Goal: Contribute content: Add original content to the website for others to see

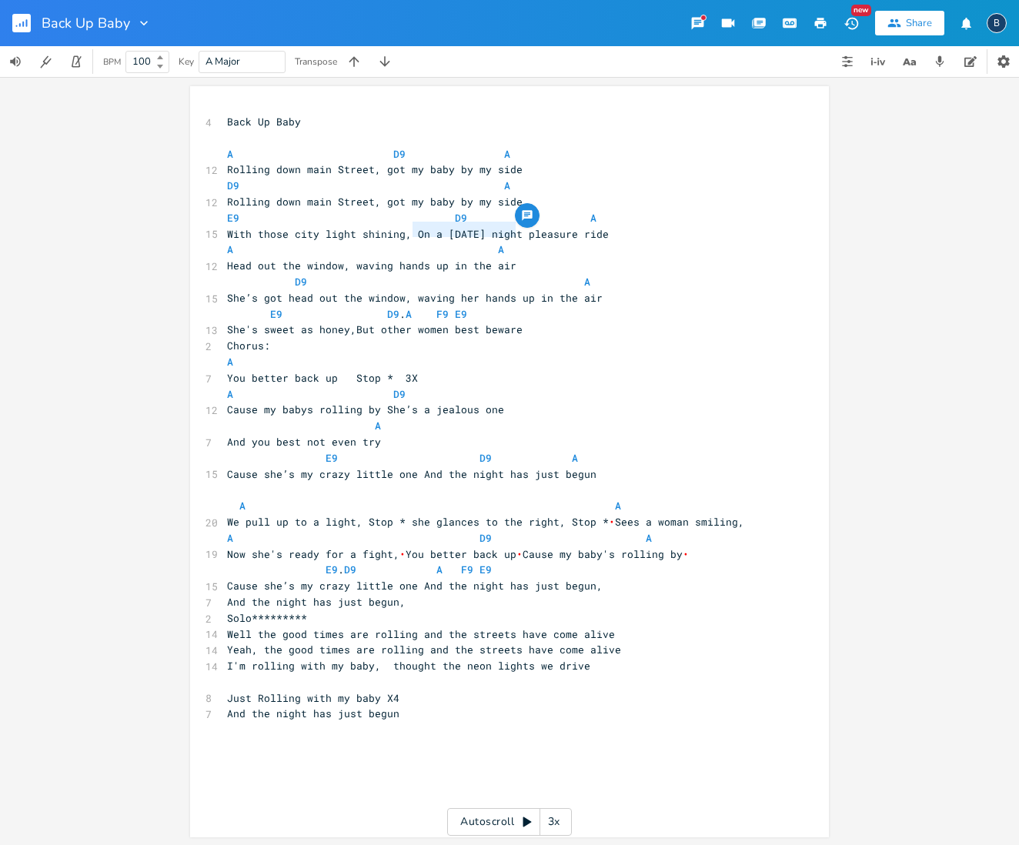
drag, startPoint x: 509, startPoint y: 229, endPoint x: 408, endPoint y: 225, distance: 100.9
click at [408, 227] on span "With those city light shining, On a [DATE] night pleasure ride" at bounding box center [418, 234] width 382 height 14
type textarea "cruzing"
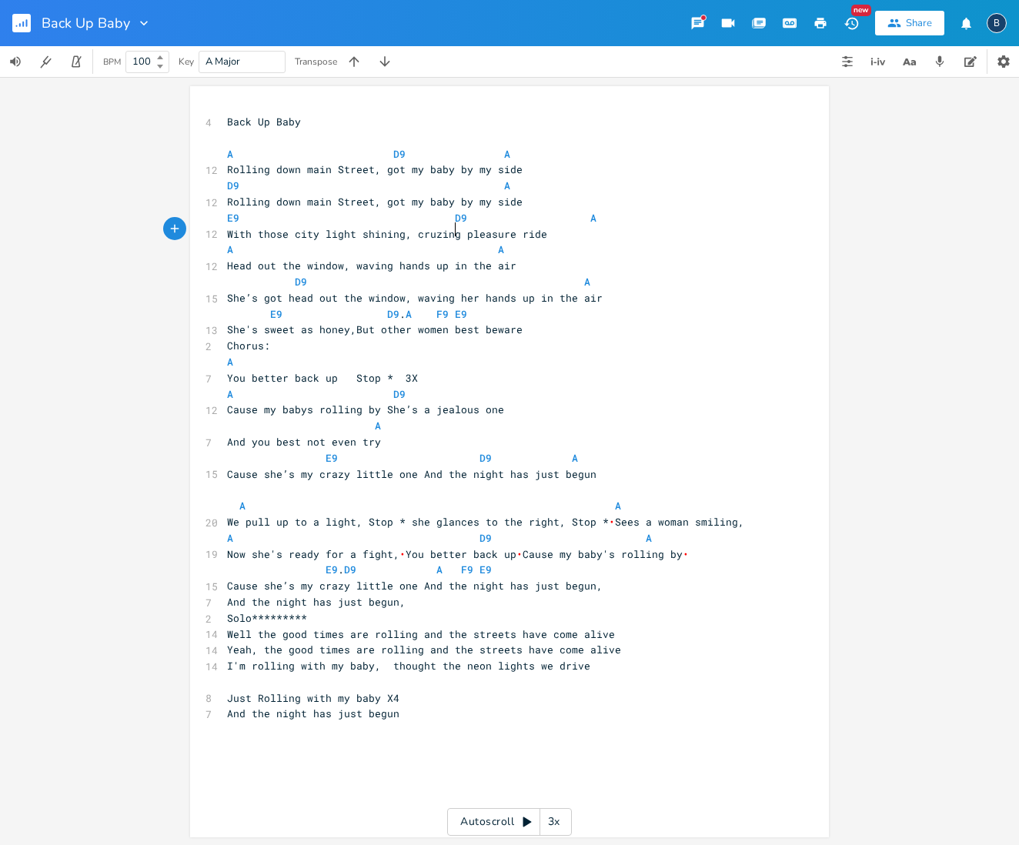
click at [422, 229] on span "With those city light shining, cruzing pleasure ride" at bounding box center [387, 234] width 320 height 14
click at [433, 230] on span "With those city light shining, cruzing pleasure ride" at bounding box center [387, 234] width 320 height 14
type textarea "s"
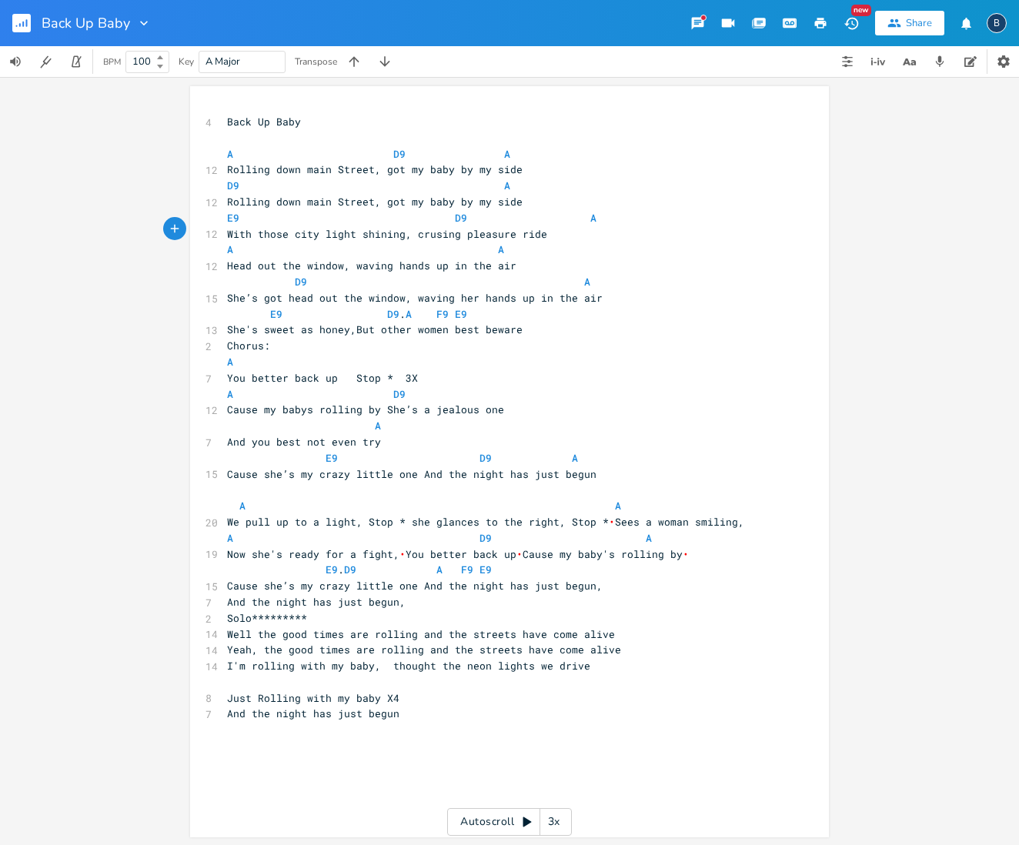
click at [449, 229] on span "With those city light shining, crusing pleasure ride" at bounding box center [387, 234] width 320 height 14
type textarea "on a"
click at [639, 234] on pre "With those city light shining, crusing on a pleasure ride" at bounding box center [502, 234] width 556 height 16
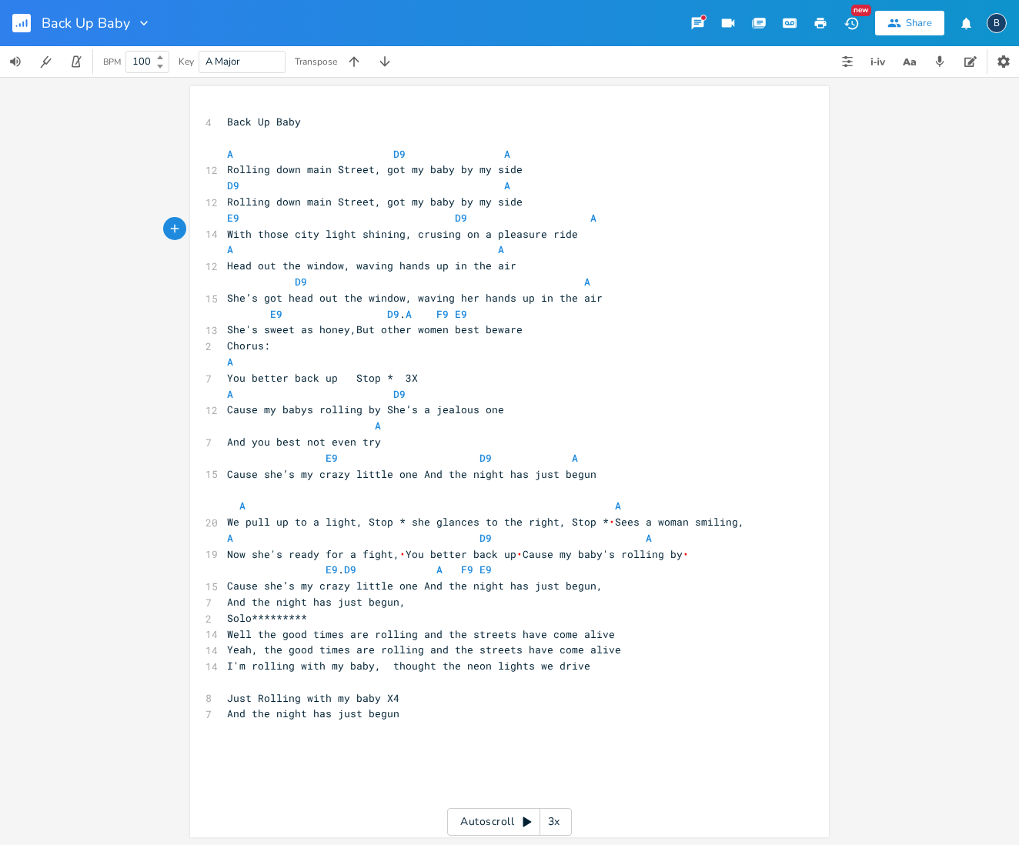
scroll to position [2, 0]
click at [368, 168] on span "Rolling down main Street, got my baby by my side" at bounding box center [375, 169] width 296 height 14
type textarea "Wells Im a rolling"
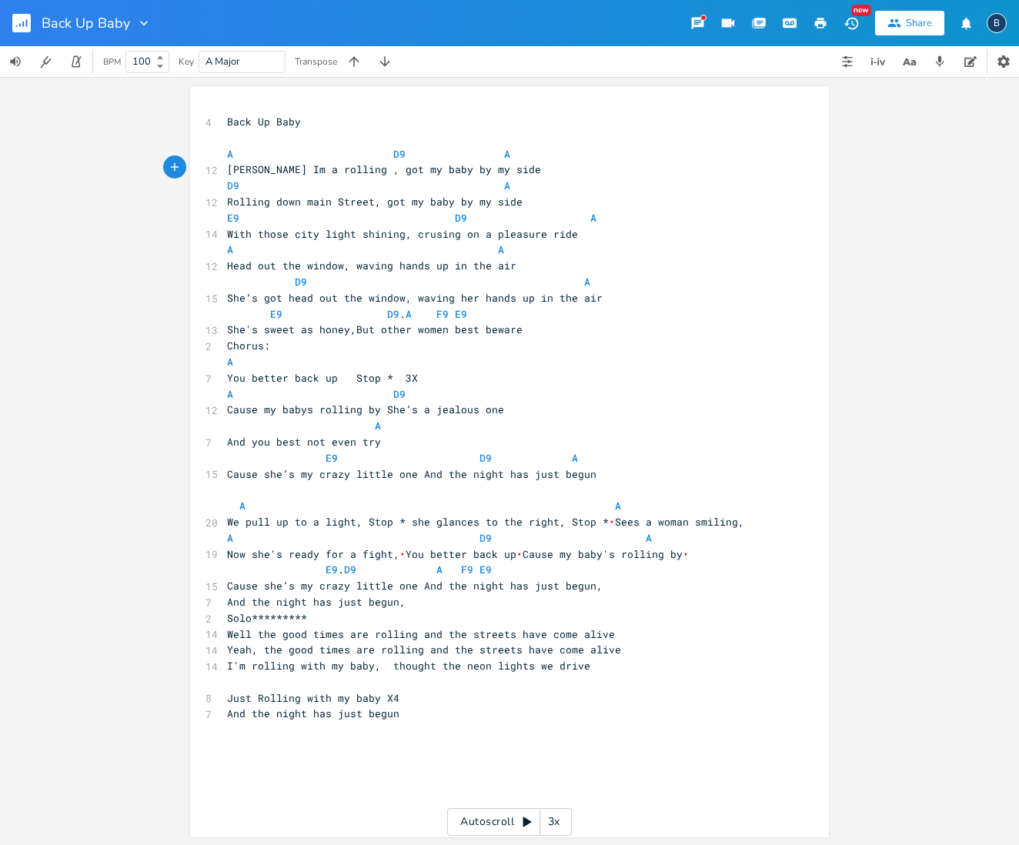
click at [365, 165] on span "Wells Im a rolling , got my baby by my side" at bounding box center [384, 169] width 314 height 14
click at [253, 165] on span "Wells Im a rolling , my baby by my side" at bounding box center [387, 168] width 320 height 14
click at [372, 166] on span "Well Im a rolling , my baby by my side" at bounding box center [359, 168] width 265 height 14
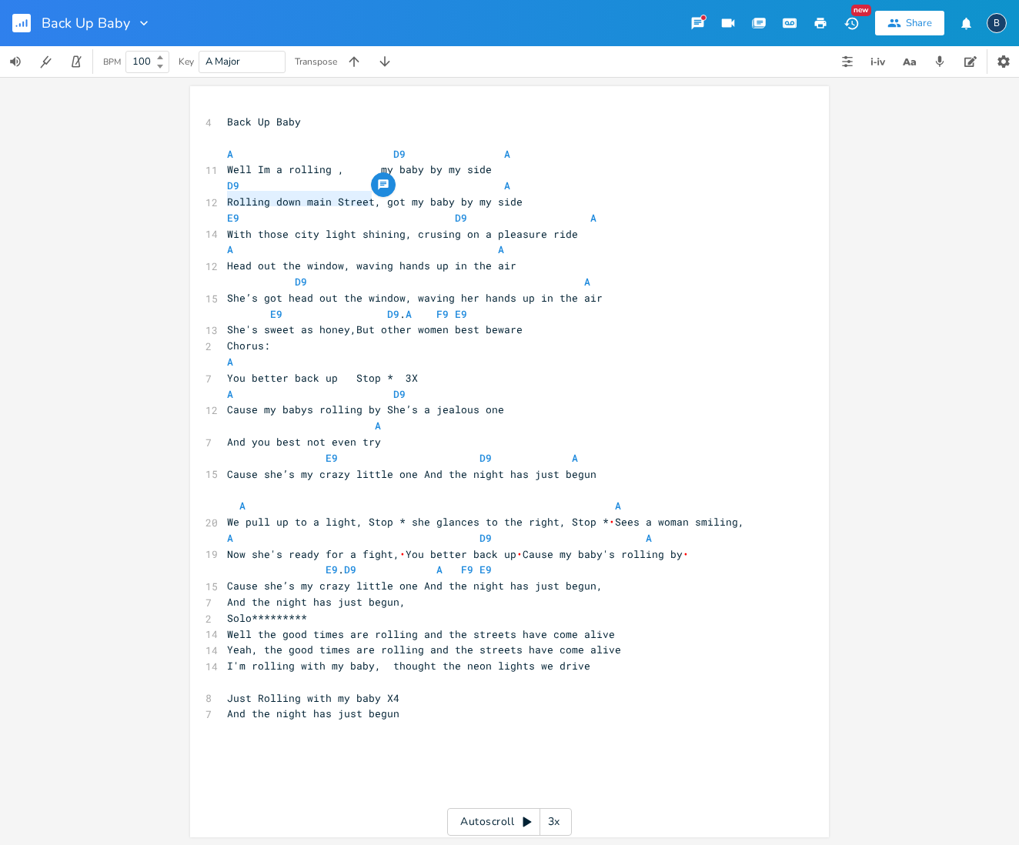
drag, startPoint x: 366, startPoint y: 195, endPoint x: 220, endPoint y: 199, distance: 146.3
click at [224, 199] on pre "Rolling down main Street, got my baby by my side" at bounding box center [502, 202] width 556 height 16
type textarea "yerah"
type textarea "Yeah Im a rokk"
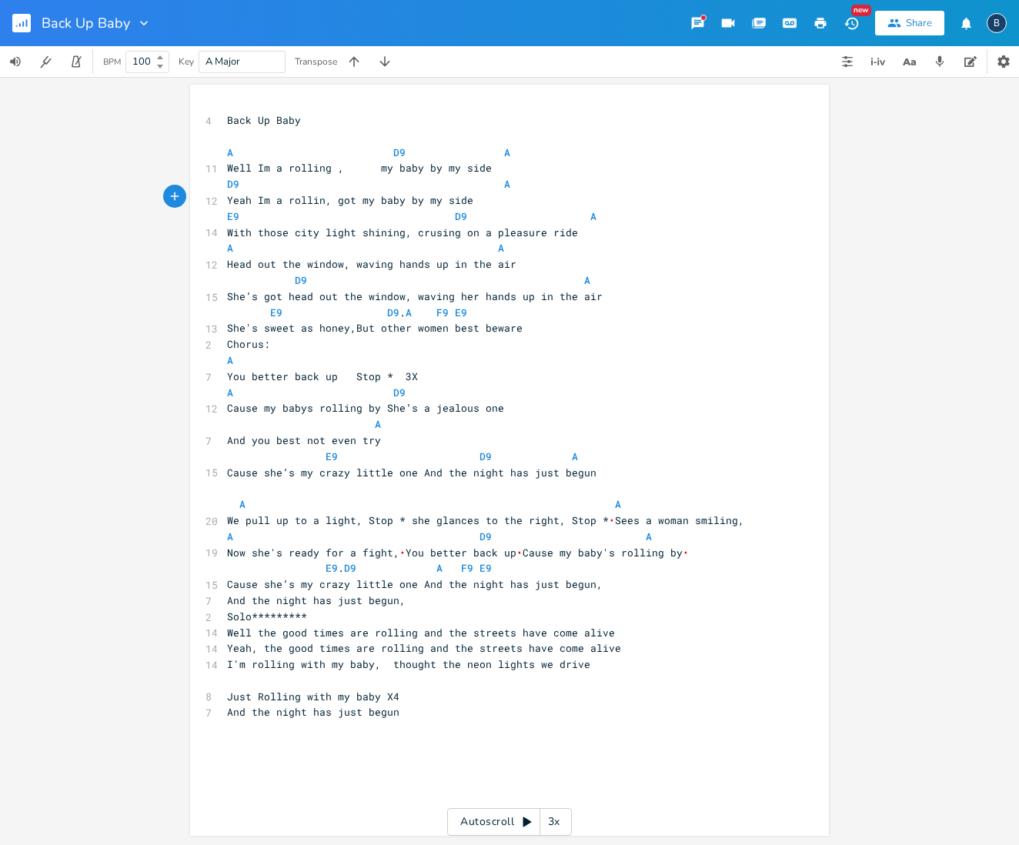
type textarea "lling"
click at [336, 195] on span "Yeah Im a rolling, got my baby by my side" at bounding box center [353, 200] width 252 height 14
click at [386, 172] on span "Well Im a rolling , my baby by my side" at bounding box center [359, 169] width 265 height 14
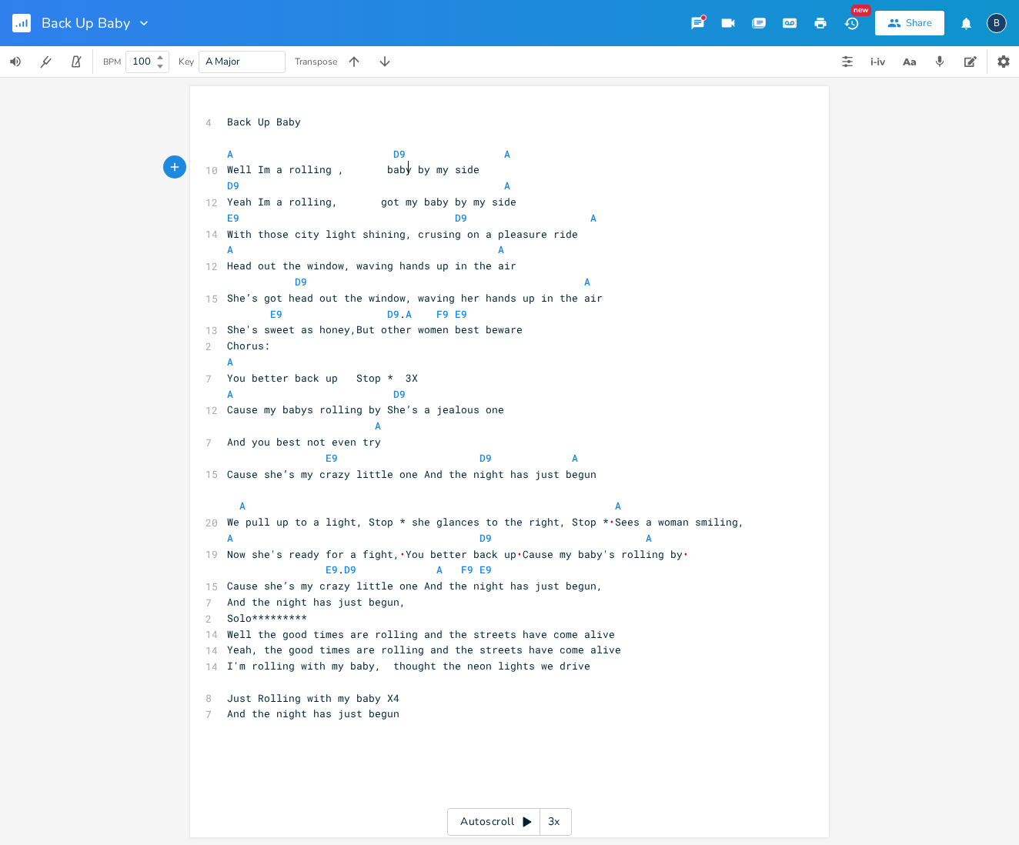
click at [402, 169] on span "Well Im a rolling , baby by my side" at bounding box center [353, 169] width 252 height 14
click at [409, 196] on span "Yeah Im a rolling, got my baby by my side" at bounding box center [371, 200] width 289 height 14
click at [403, 194] on span "Yeah Im a rolling, baby by my side" at bounding box center [350, 200] width 246 height 14
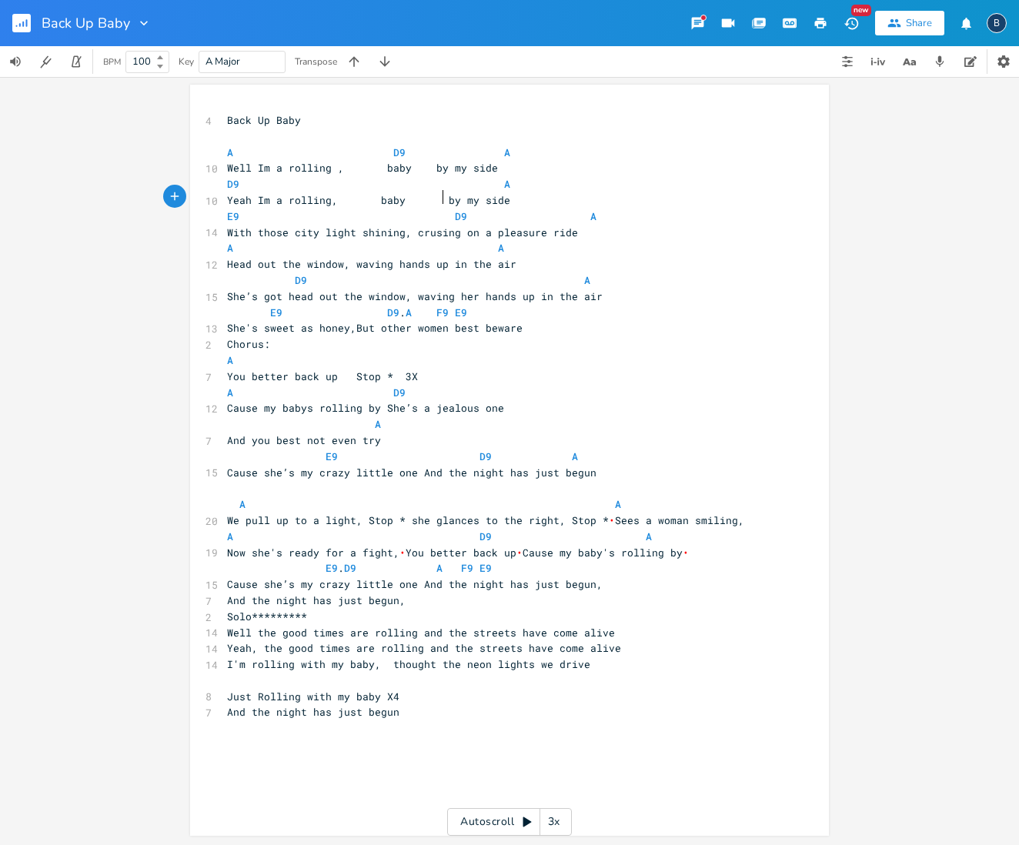
scroll to position [0, 15]
click at [425, 162] on span "Well Im a rolling , baby by my side" at bounding box center [362, 168] width 271 height 14
click at [372, 197] on span "Yeah Im a rolling, baby by my side" at bounding box center [371, 200] width 289 height 14
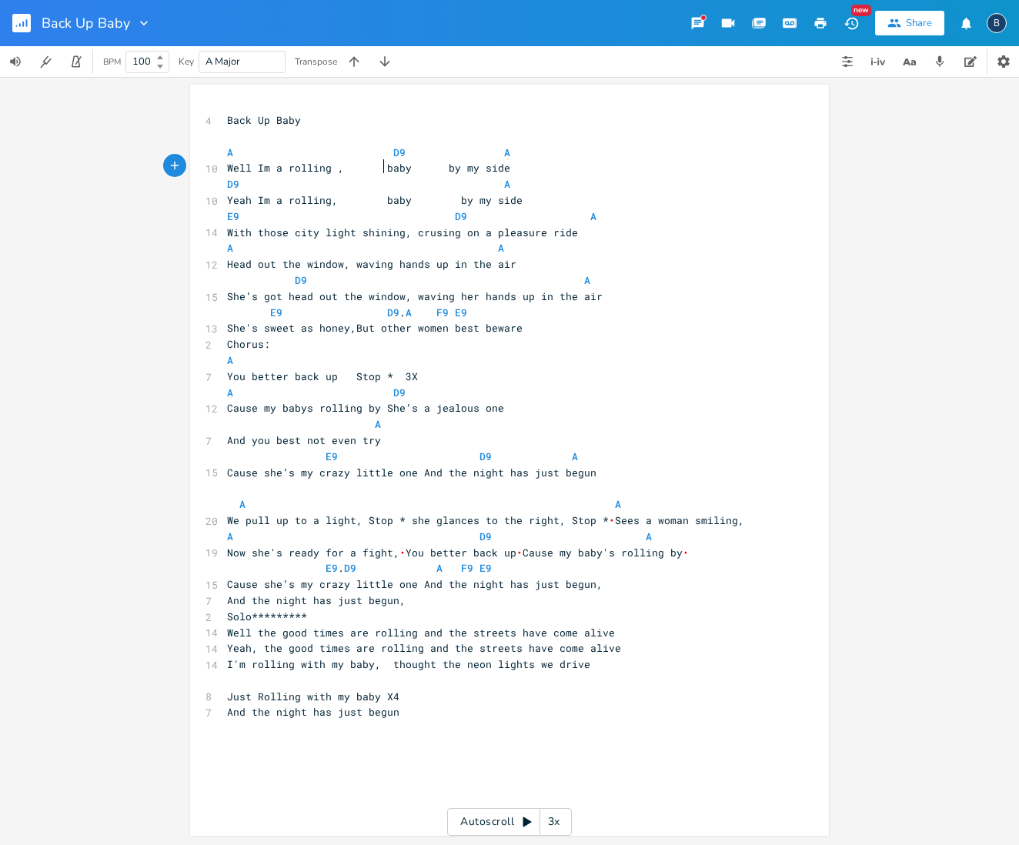
click at [376, 165] on span "Well Im a rolling , baby by my side" at bounding box center [368, 168] width 283 height 14
type textarea "D9 A"
drag, startPoint x: 382, startPoint y: 150, endPoint x: 512, endPoint y: 155, distance: 130.1
click at [512, 155] on pre "A D9 A" at bounding box center [502, 154] width 556 height 16
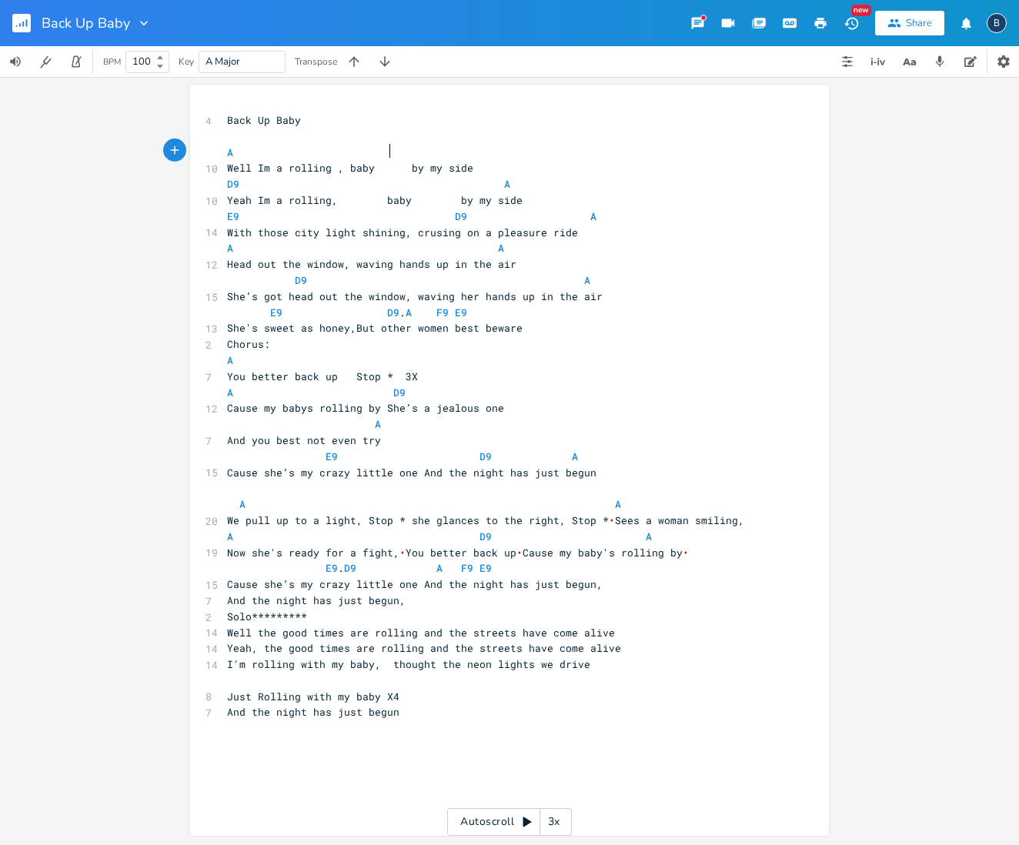
scroll to position [0, 6]
type textarea "D9"
click at [561, 129] on pre "​" at bounding box center [502, 137] width 556 height 16
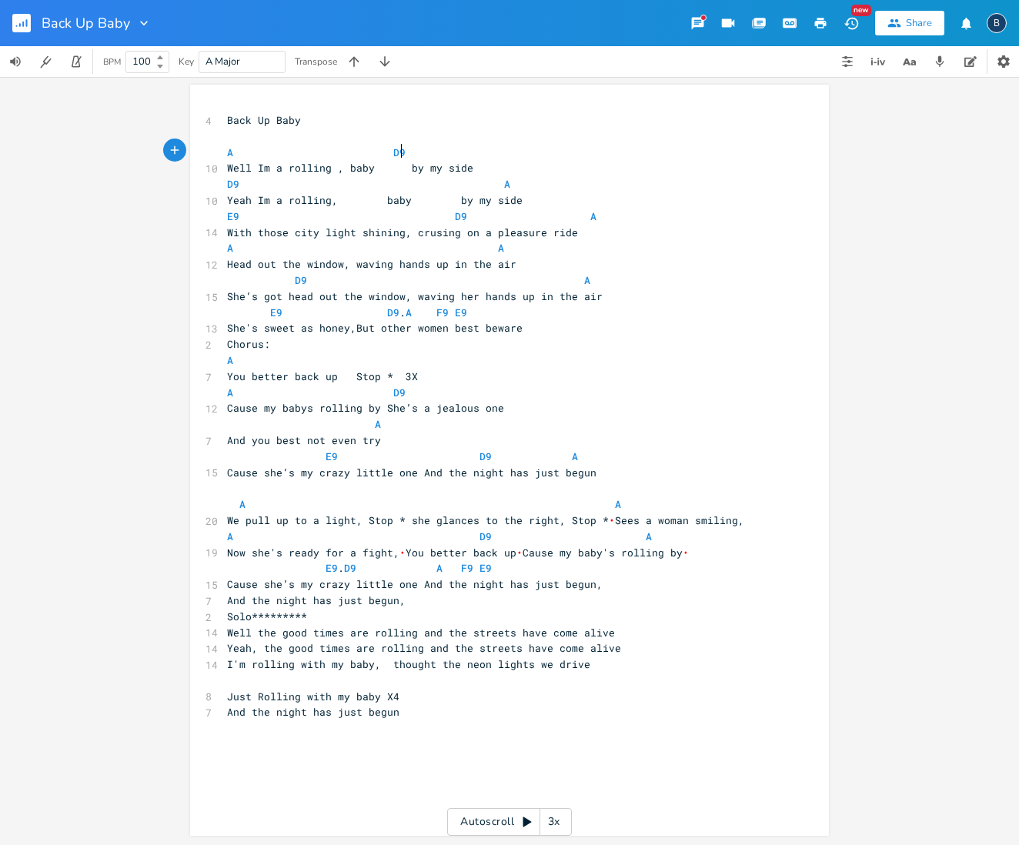
click at [412, 149] on pre "A D9" at bounding box center [502, 153] width 556 height 16
type textarea "A"
click at [575, 121] on pre "Back Up Baby" at bounding box center [502, 122] width 556 height 16
click at [224, 181] on pre "D9 A" at bounding box center [502, 186] width 556 height 16
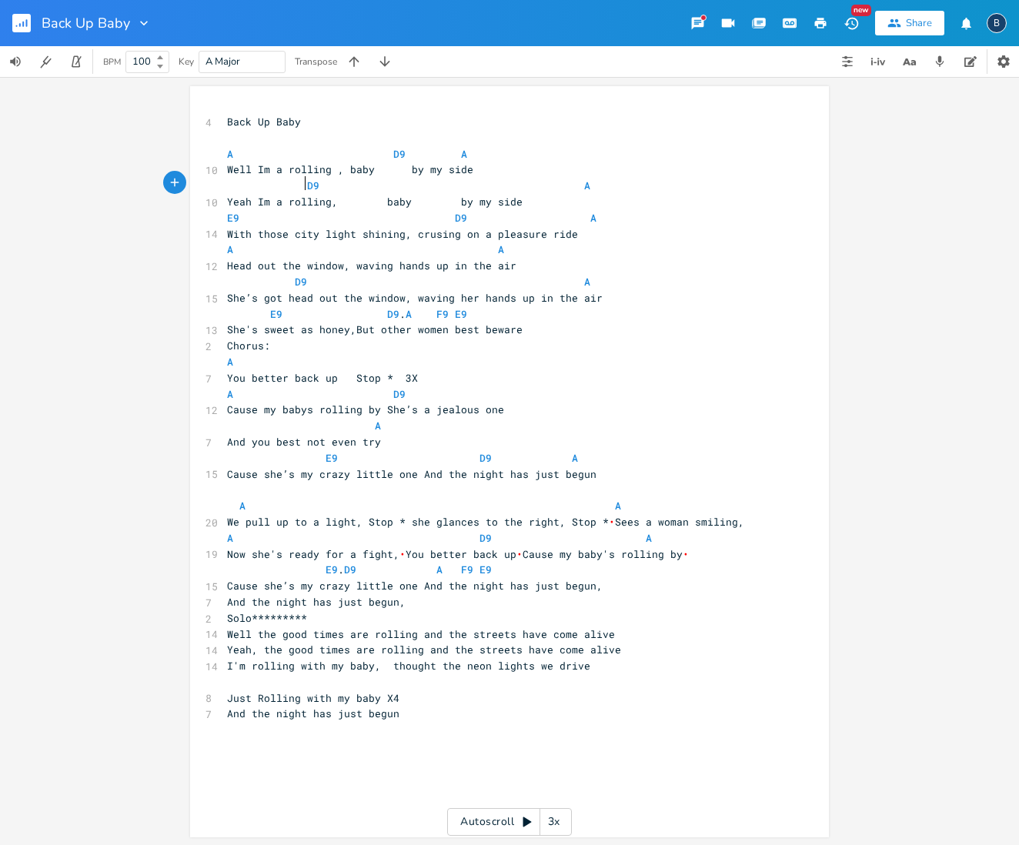
scroll to position [0, 28]
click at [379, 196] on span "Yeah Im a rolling, baby by my side" at bounding box center [375, 202] width 296 height 14
click at [344, 183] on span "D9 A" at bounding box center [408, 186] width 363 height 14
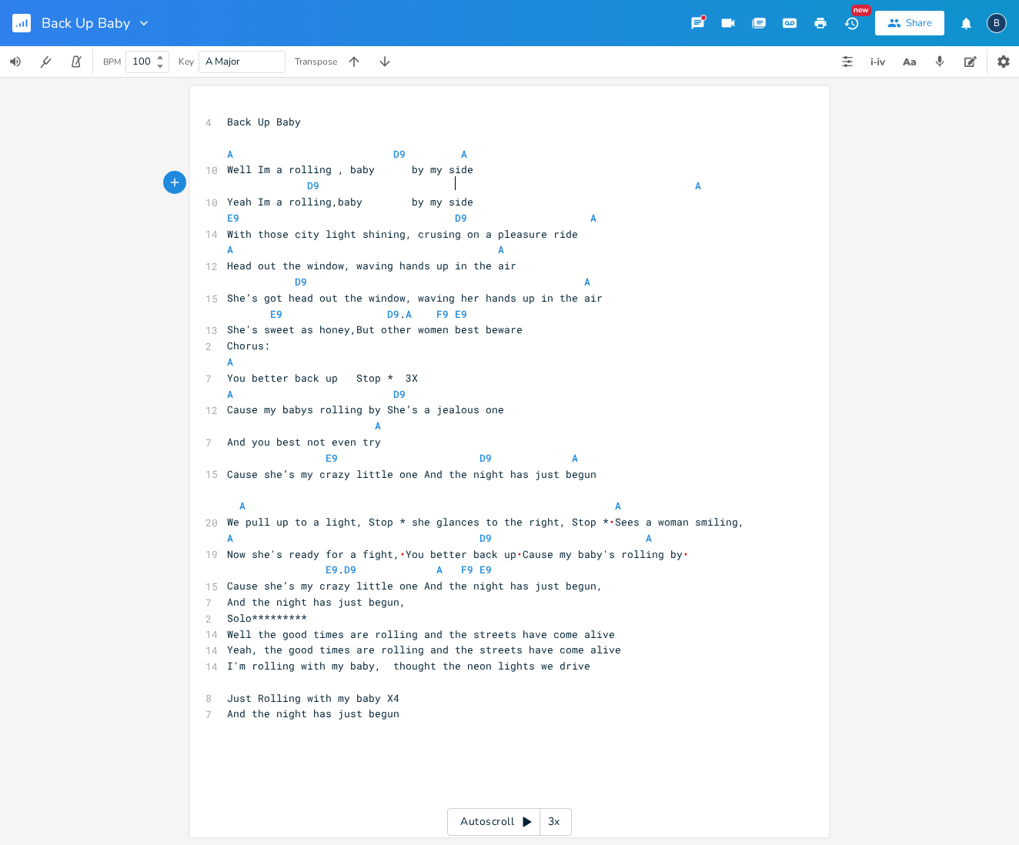
type textarea "A"
click at [701, 184] on pre "D9 A A" at bounding box center [502, 186] width 556 height 16
click at [381, 150] on span "A D9 A" at bounding box center [347, 154] width 240 height 14
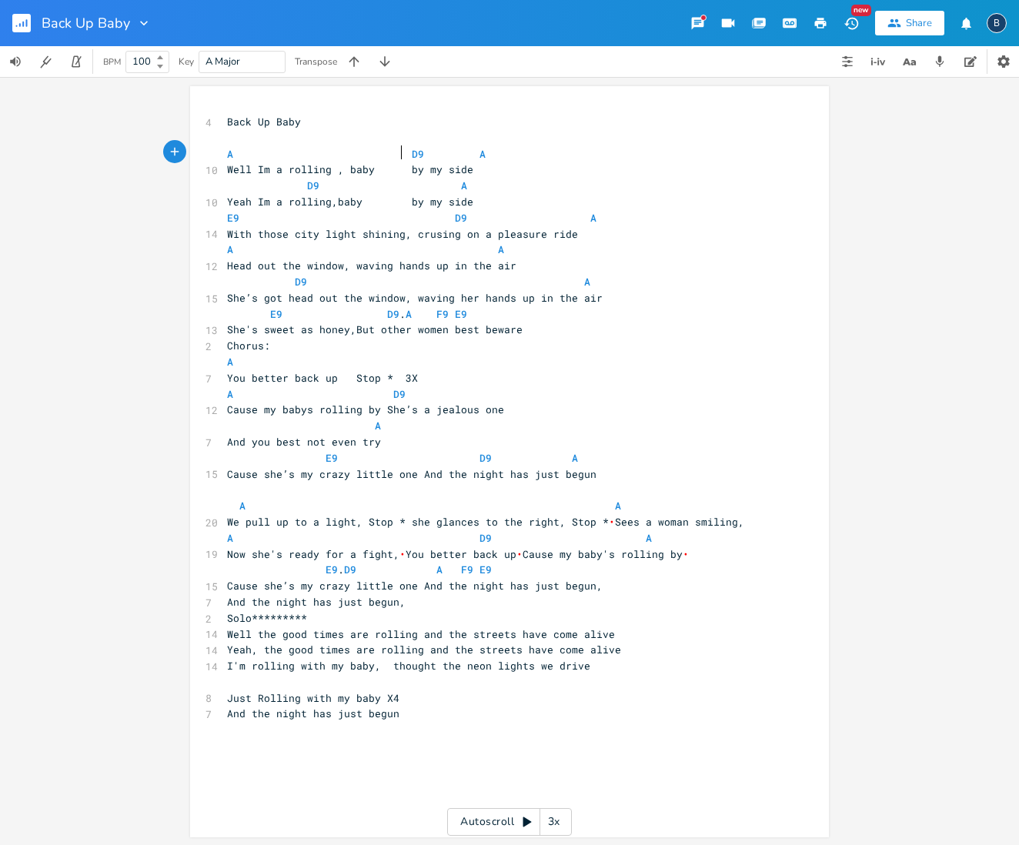
scroll to position [0, 7]
click at [467, 149] on span "A D9 A" at bounding box center [356, 154] width 259 height 14
click at [706, 162] on pre "Well Im a rolling , baby by my side" at bounding box center [502, 170] width 556 height 16
click at [341, 165] on span "Well Im a rolling , baby by my side" at bounding box center [350, 169] width 246 height 14
click at [269, 339] on span "Chorus:" at bounding box center [248, 346] width 43 height 14
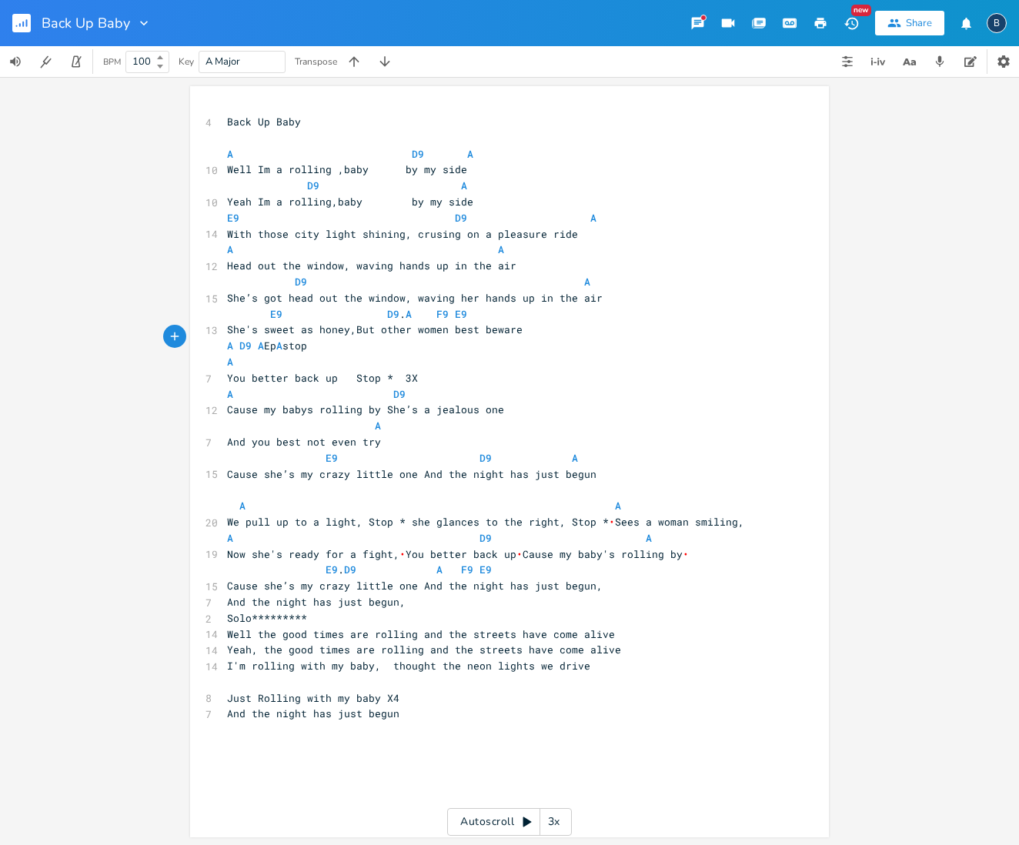
scroll to position [0, 75]
type textarea "A D9 A Ep A stop 2X"
click at [279, 339] on span "A D9 A Ep A stop 2X" at bounding box center [276, 346] width 99 height 14
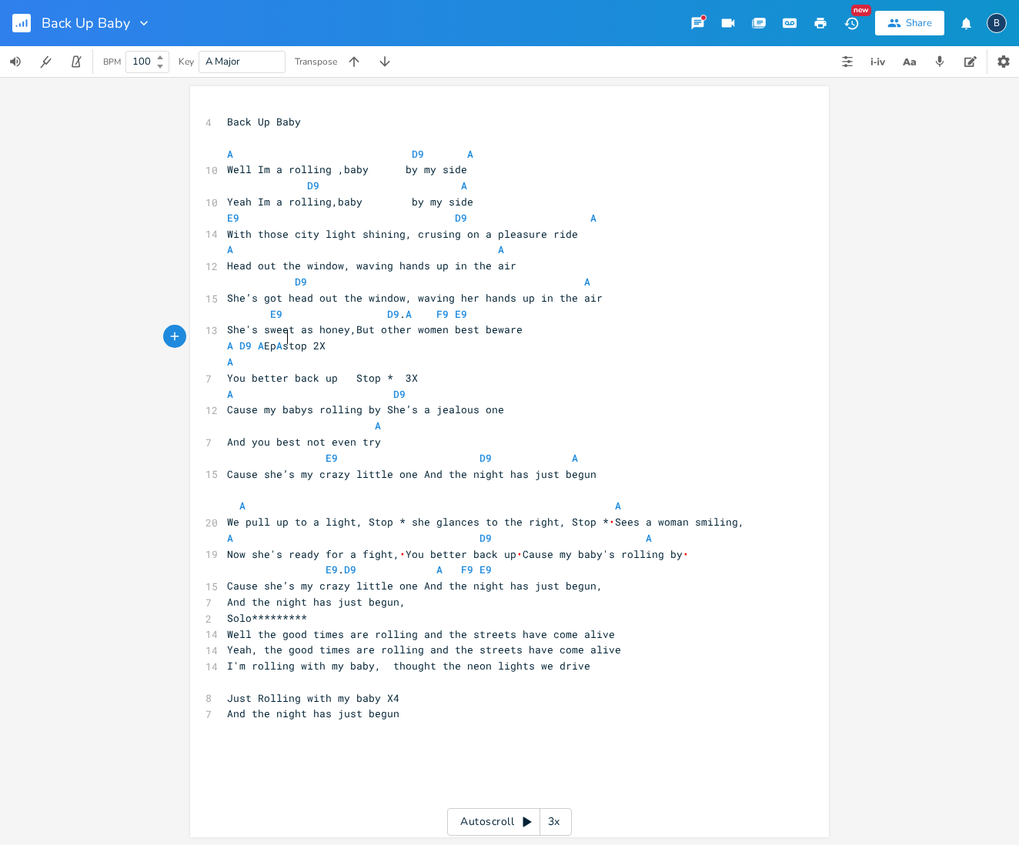
click at [275, 339] on span "A D9 A Ep A stop 2X" at bounding box center [276, 346] width 99 height 14
type textarea "9"
click at [399, 354] on pre "A" at bounding box center [502, 362] width 556 height 16
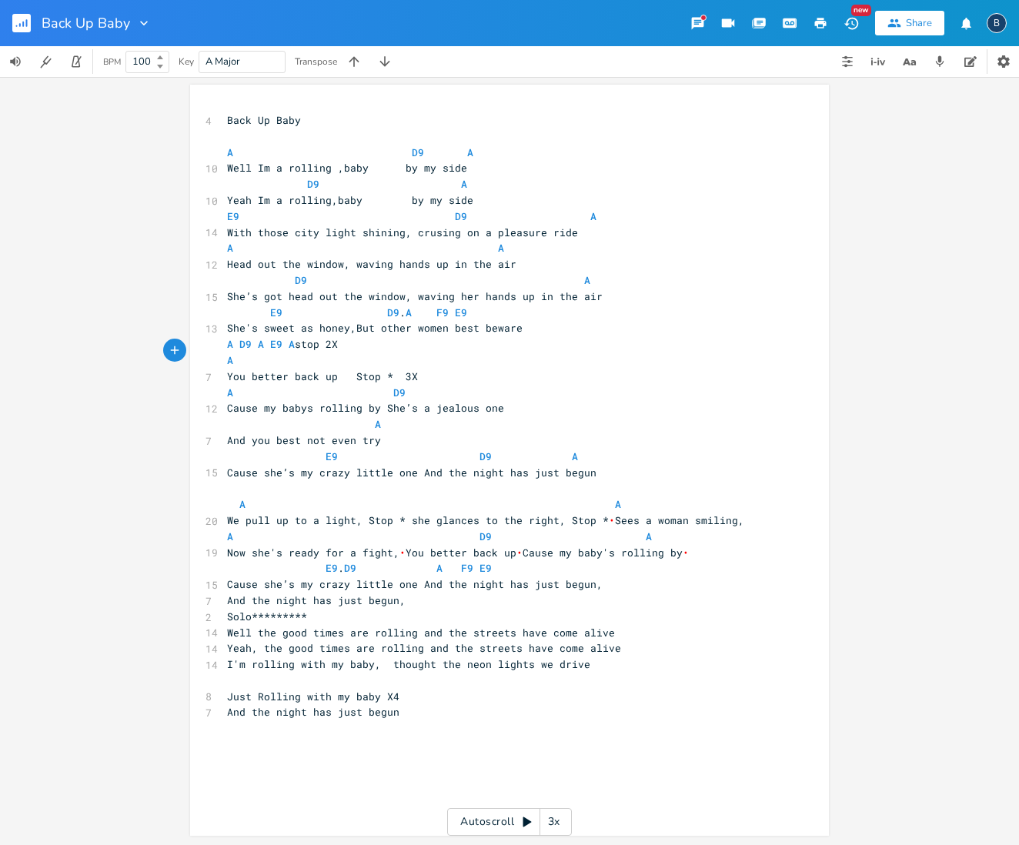
click at [355, 336] on pre "A D9 A E9 A stop 2X" at bounding box center [502, 344] width 556 height 16
type textarea "Stop 2"
type textarea "1X stop1X"
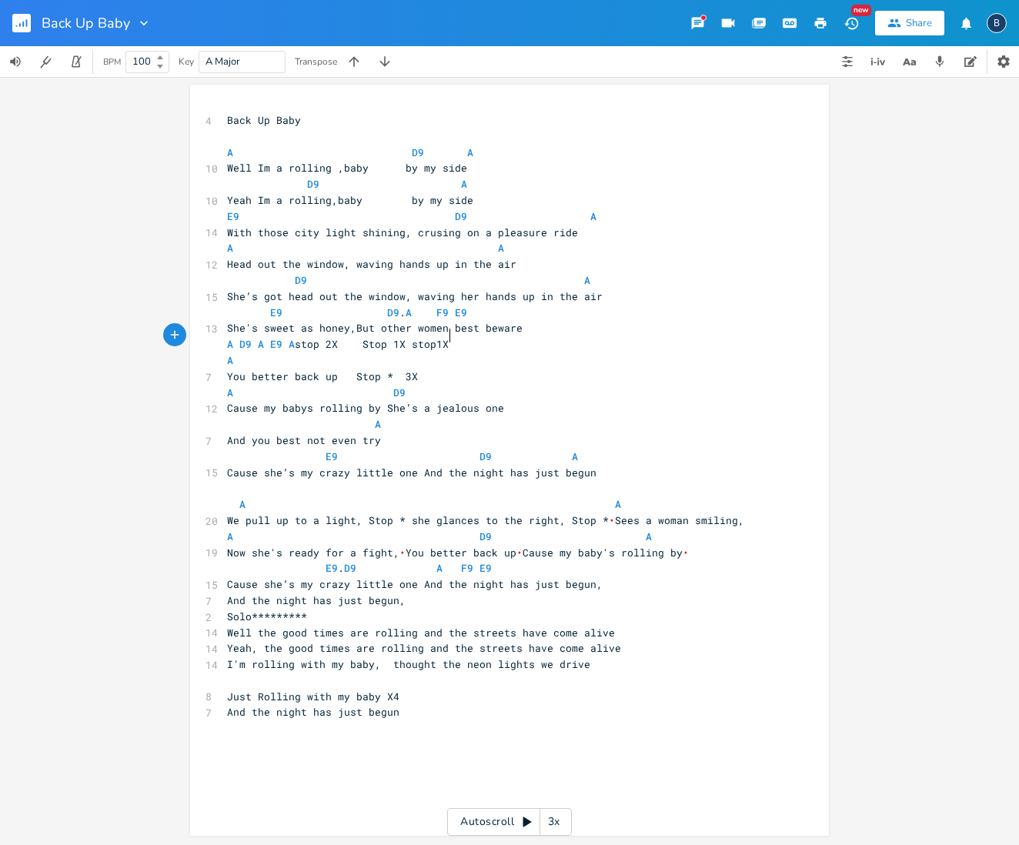
scroll to position [0, 39]
click at [415, 337] on span "A D9 A E9 A stop 2X Stop 1X stop1X" at bounding box center [338, 344] width 222 height 14
type textarea "S"
type textarea "stop 2X Stop 1X Stop1X"
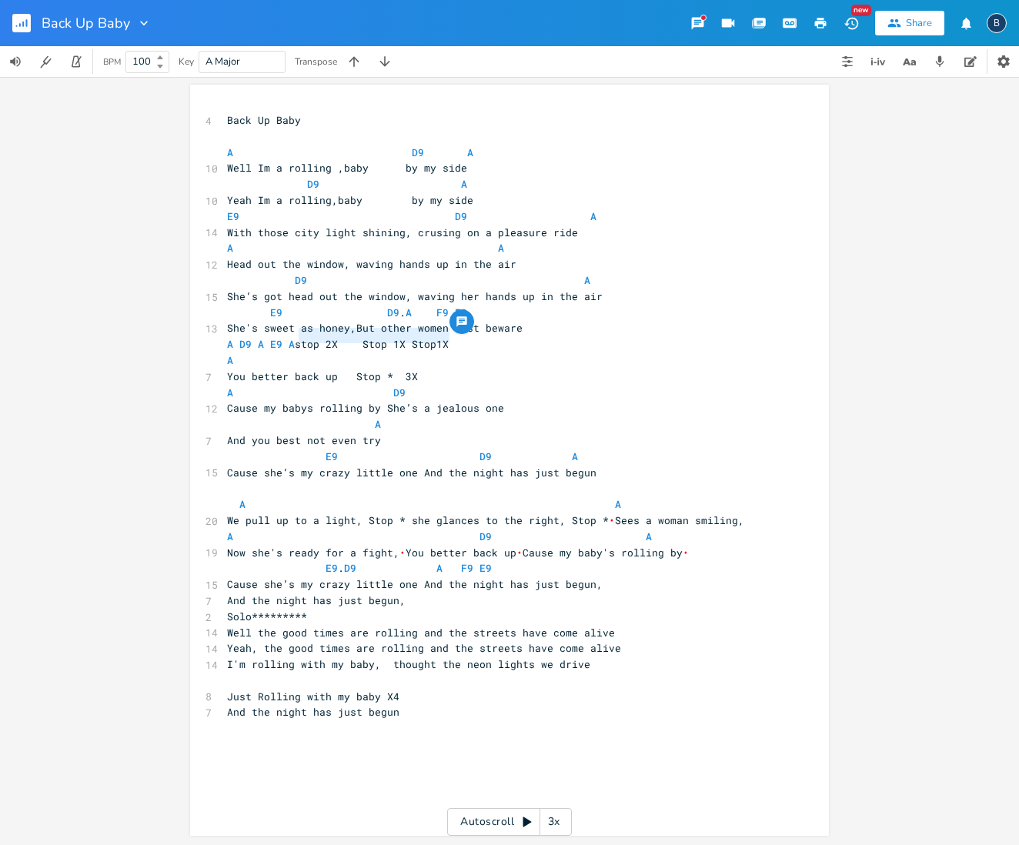
drag, startPoint x: 293, startPoint y: 336, endPoint x: 447, endPoint y: 341, distance: 154.0
click at [447, 341] on pre "A D9 A E9 A stop 2X Stop 1X Stop1X" at bounding box center [502, 344] width 556 height 16
type textarea "Stop * 3X"
drag, startPoint x: 346, startPoint y: 364, endPoint x: 419, endPoint y: 368, distance: 74.0
click at [419, 369] on pre "You better back up Stop * 3X" at bounding box center [502, 377] width 556 height 16
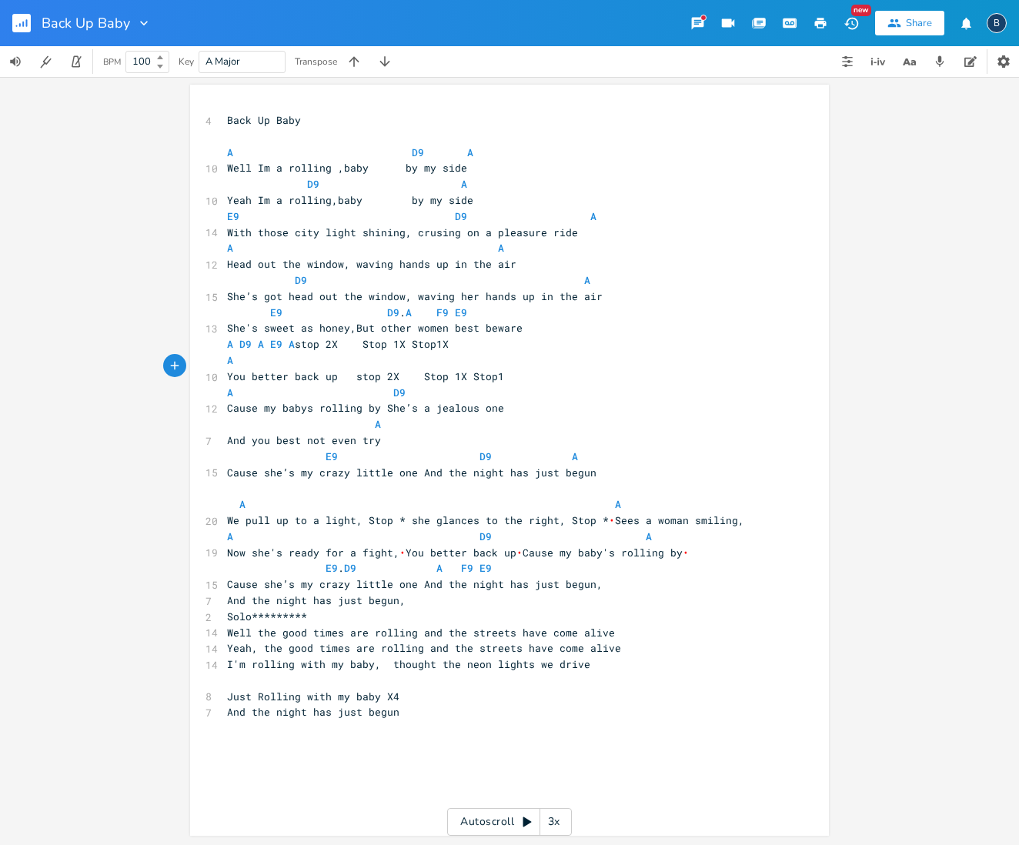
type textarea "x"
type textarea "X"
click at [487, 369] on span "You better back up stop 2X Stop 1X Stop1X" at bounding box center [368, 376] width 283 height 14
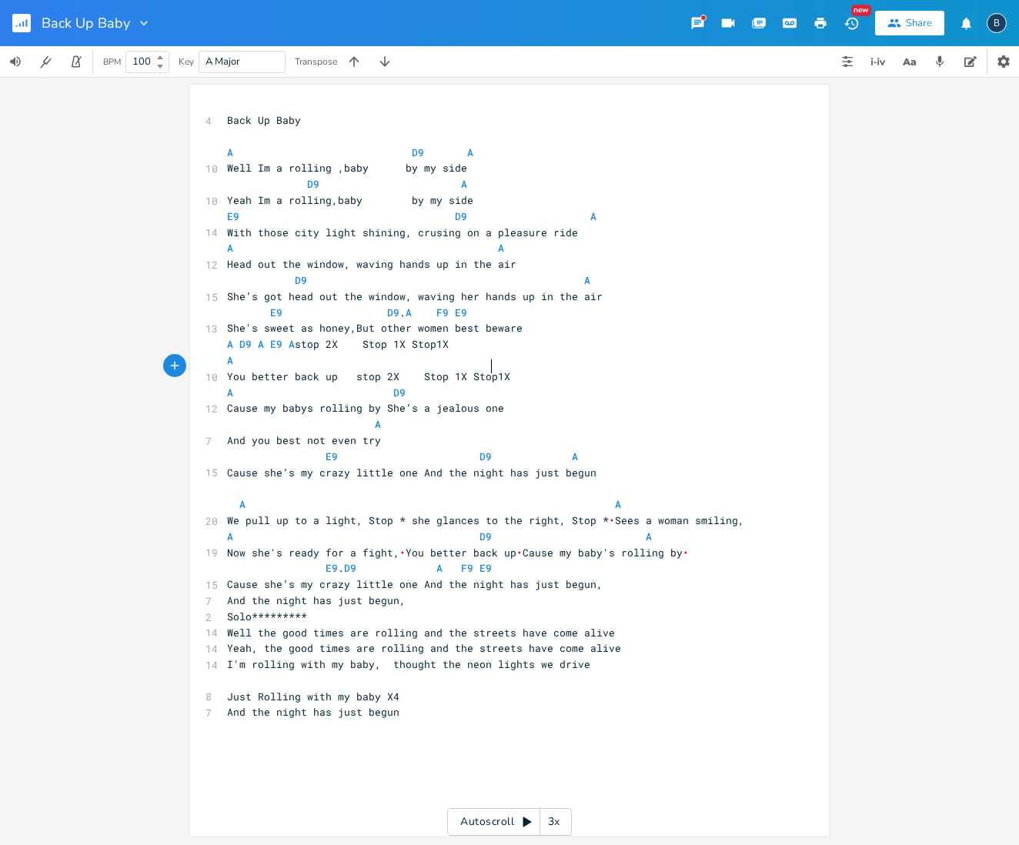
scroll to position [0, 2]
click at [356, 369] on span "You better back up stop 2X Stop 1X Stop 1X" at bounding box center [371, 376] width 289 height 14
type textarea "S"
click at [415, 369] on span "You better back up Stop 2X Stop 1X Stop 1X" at bounding box center [371, 376] width 289 height 14
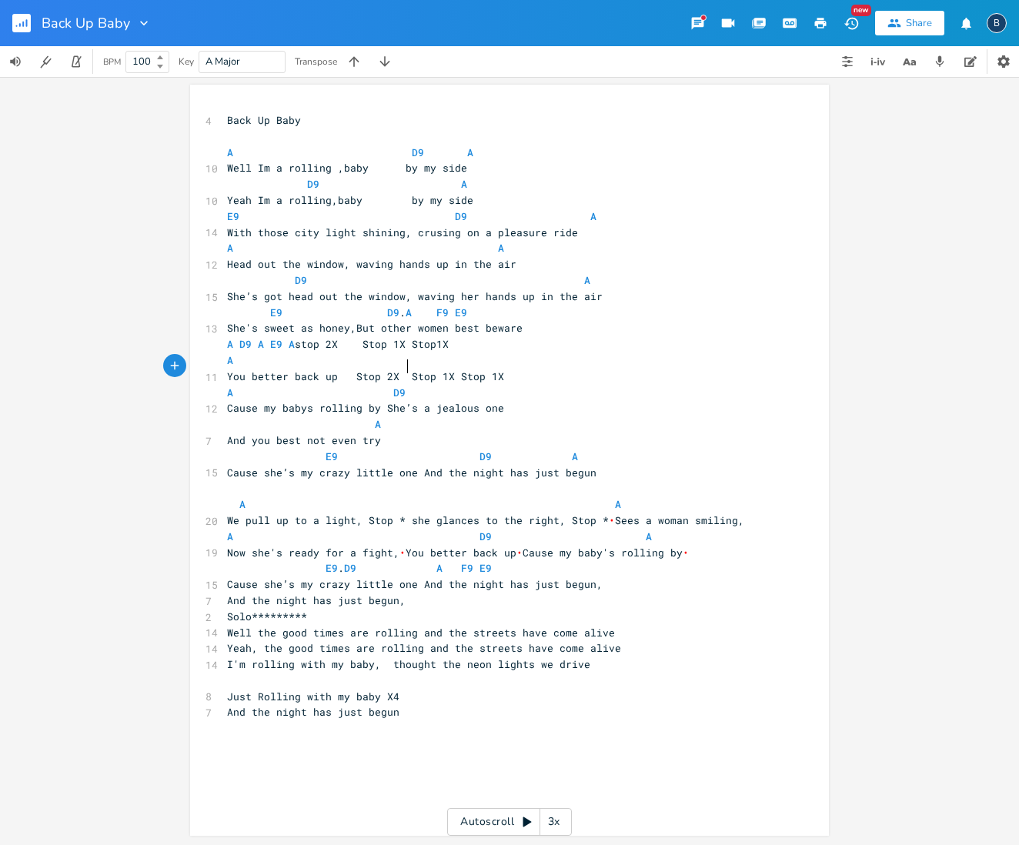
scroll to position [1, 0]
click at [328, 241] on span "A A" at bounding box center [365, 248] width 277 height 14
type textarea "m"
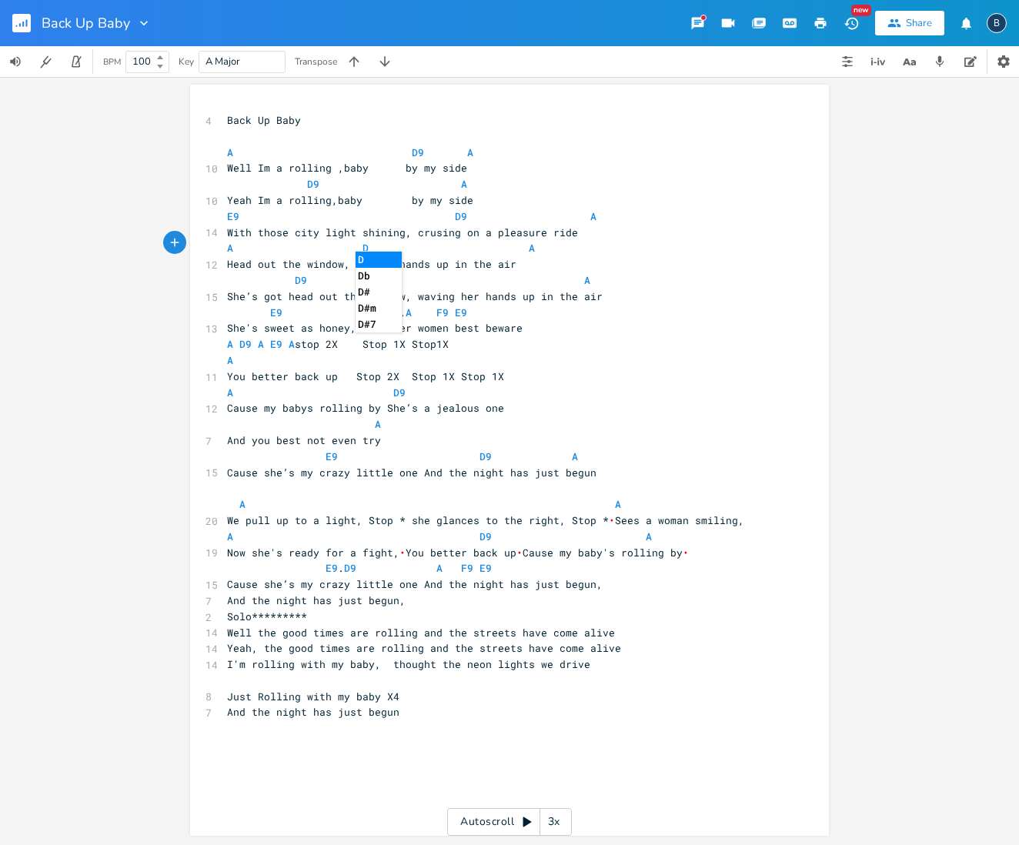
type textarea "D9"
click at [519, 242] on span "A D9 A" at bounding box center [384, 248] width 314 height 14
click at [705, 279] on pre "D9 A" at bounding box center [502, 280] width 556 height 16
type textarea "Stop 1X Stop1X"
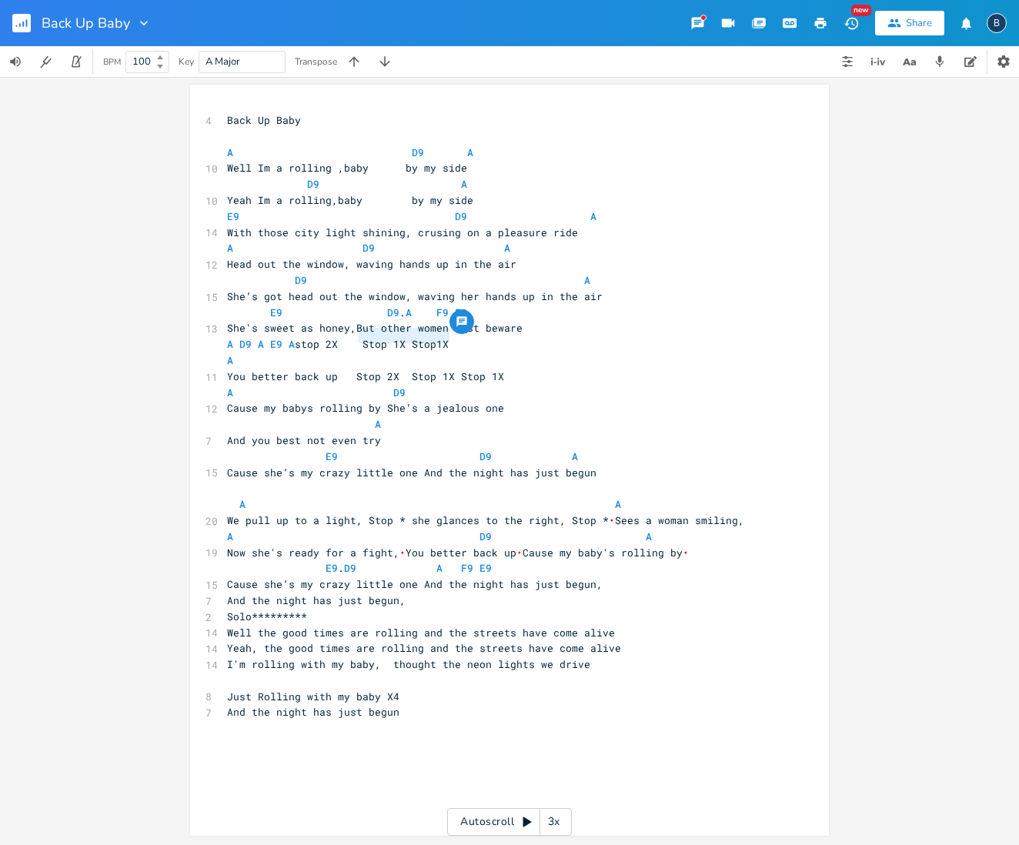
drag, startPoint x: 352, startPoint y: 336, endPoint x: 457, endPoint y: 342, distance: 104.8
click at [457, 342] on pre "A D9 A E9 A stop 2X Stop 1X Stop1X" at bounding box center [502, 344] width 556 height 16
click at [389, 513] on span "We pull up to a light, Stop * she glances to the right, Stop * • Sees a woman s…" at bounding box center [485, 520] width 517 height 14
type textarea "2x"
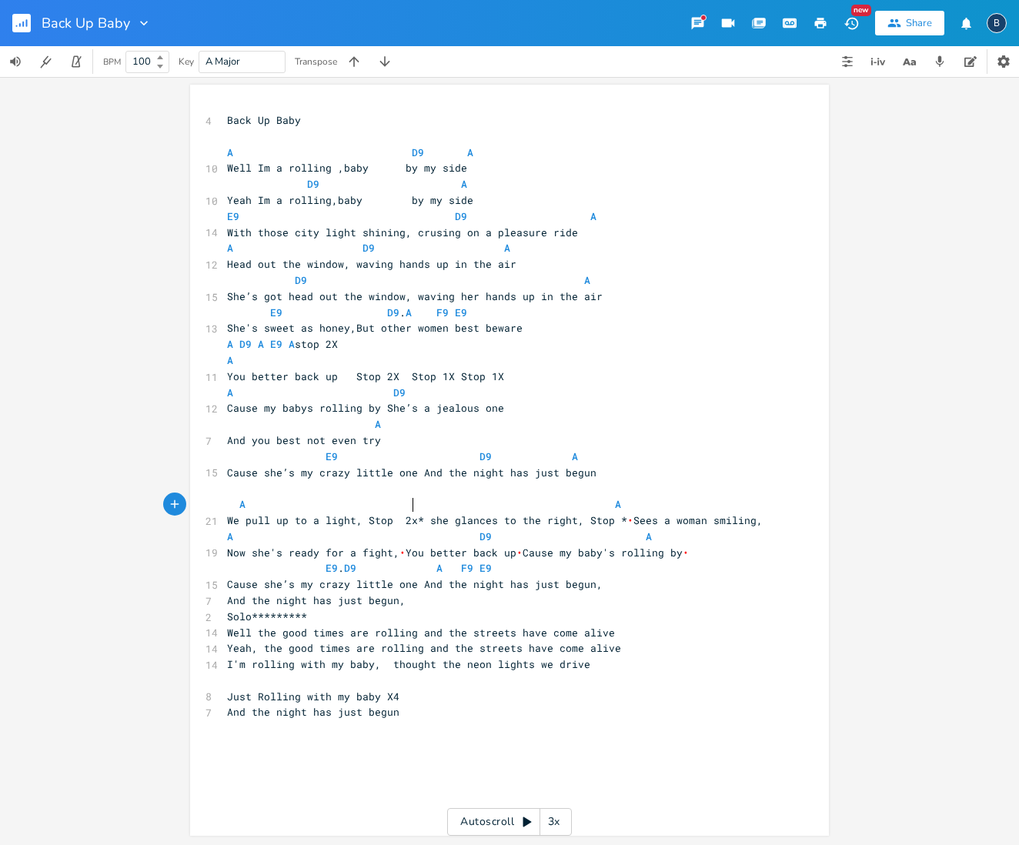
scroll to position [0, 0]
click at [602, 515] on span "We pull up to a light, Stop 2x* she glances to the right, Stop * • Sees a woman…" at bounding box center [495, 522] width 536 height 14
type textarea "1x"
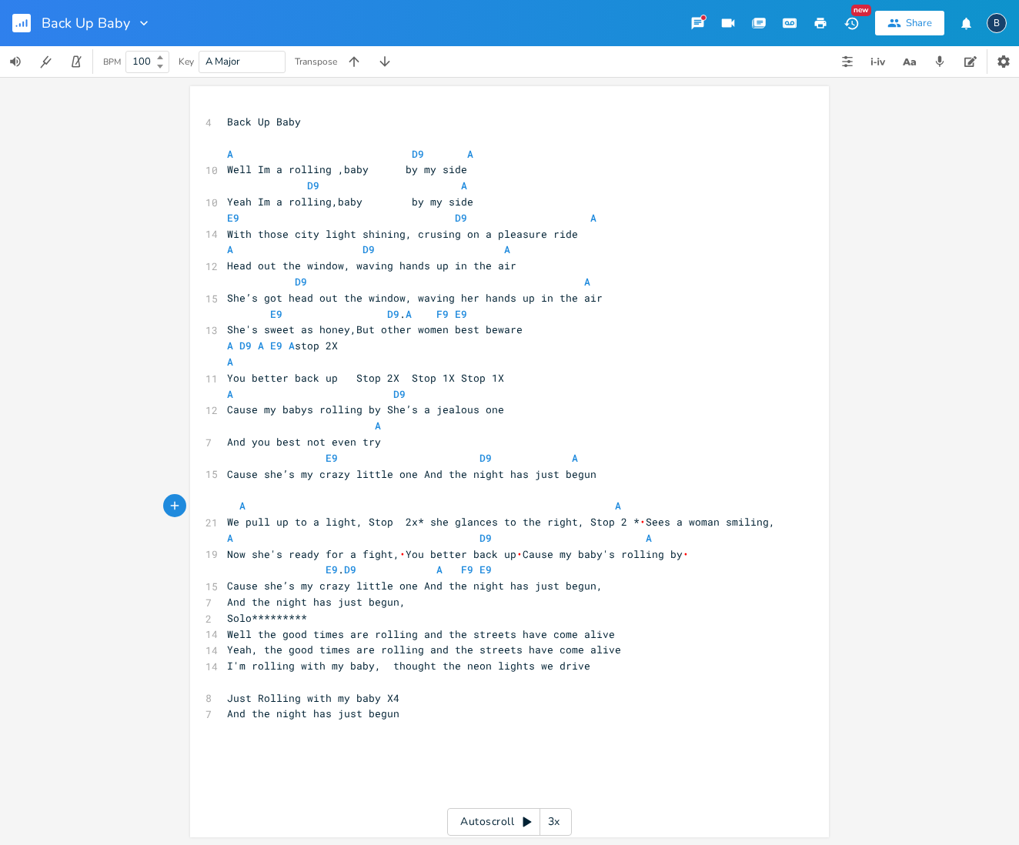
type textarea "2x"
type textarea "1X"
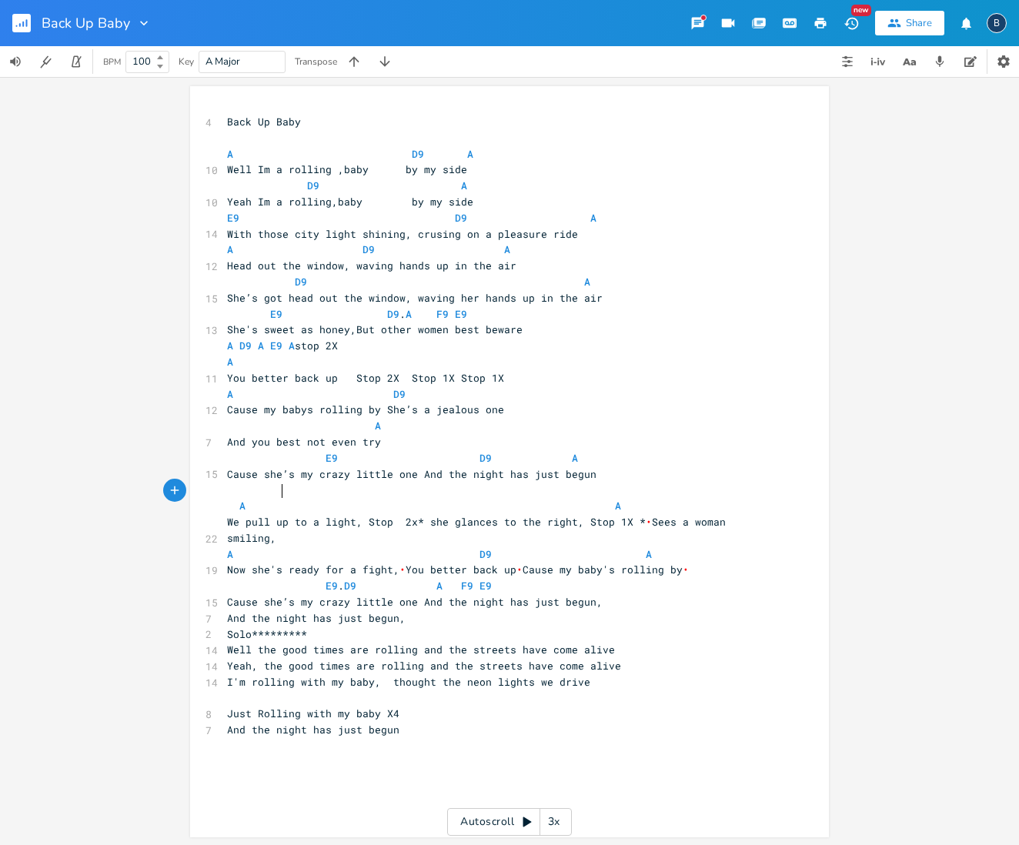
click at [276, 499] on span "A A" at bounding box center [424, 506] width 394 height 14
type textarea "D9"
click at [742, 499] on span "A D9 A" at bounding box center [498, 506] width 542 height 14
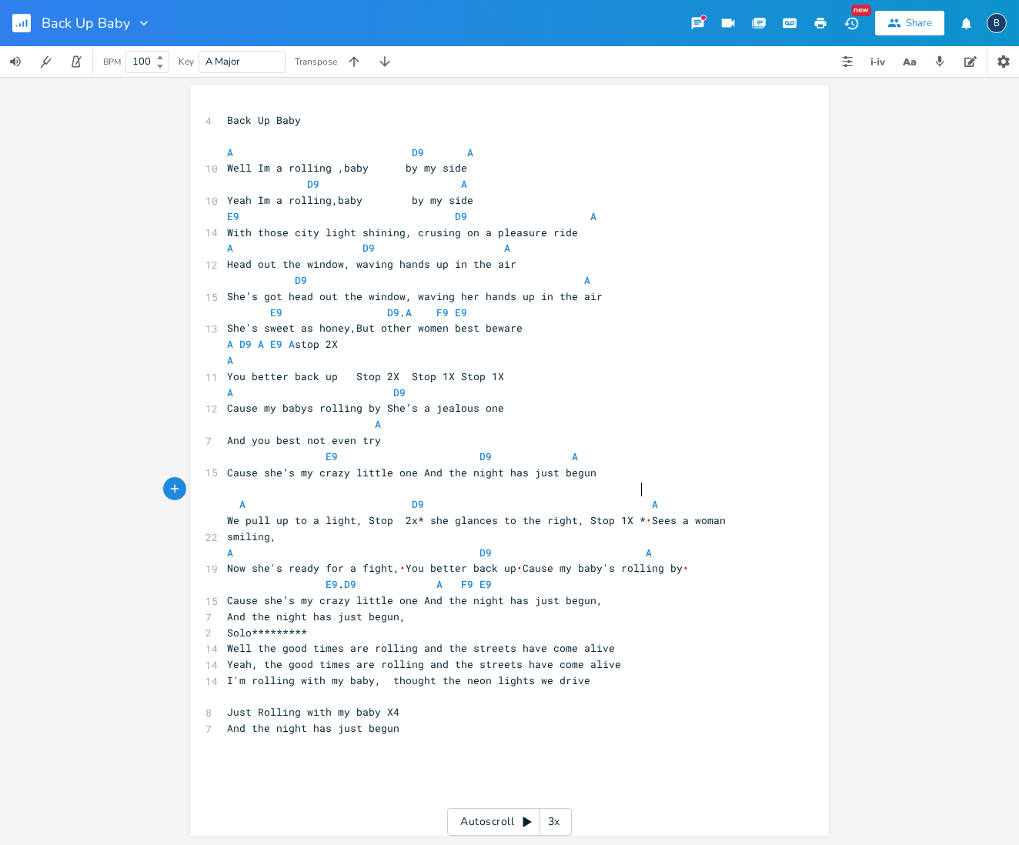
scroll to position [0, 0]
click at [575, 209] on span "E9 D9 A" at bounding box center [427, 216] width 400 height 14
click at [587, 212] on pre "E9 D9 A" at bounding box center [502, 217] width 556 height 16
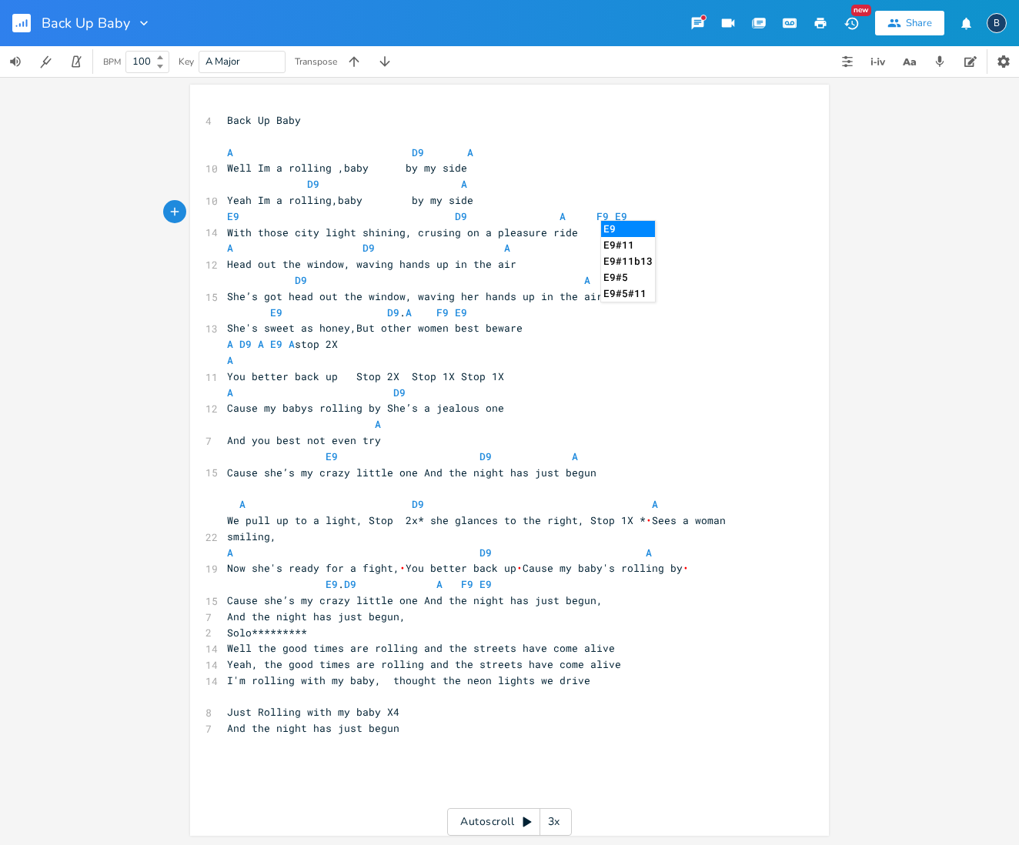
type textarea "F9 E9"
click at [624, 226] on li "E9" at bounding box center [628, 229] width 54 height 16
click at [581, 449] on pre "E9 D9 A" at bounding box center [502, 457] width 556 height 16
type textarea "d9 a9 e9"
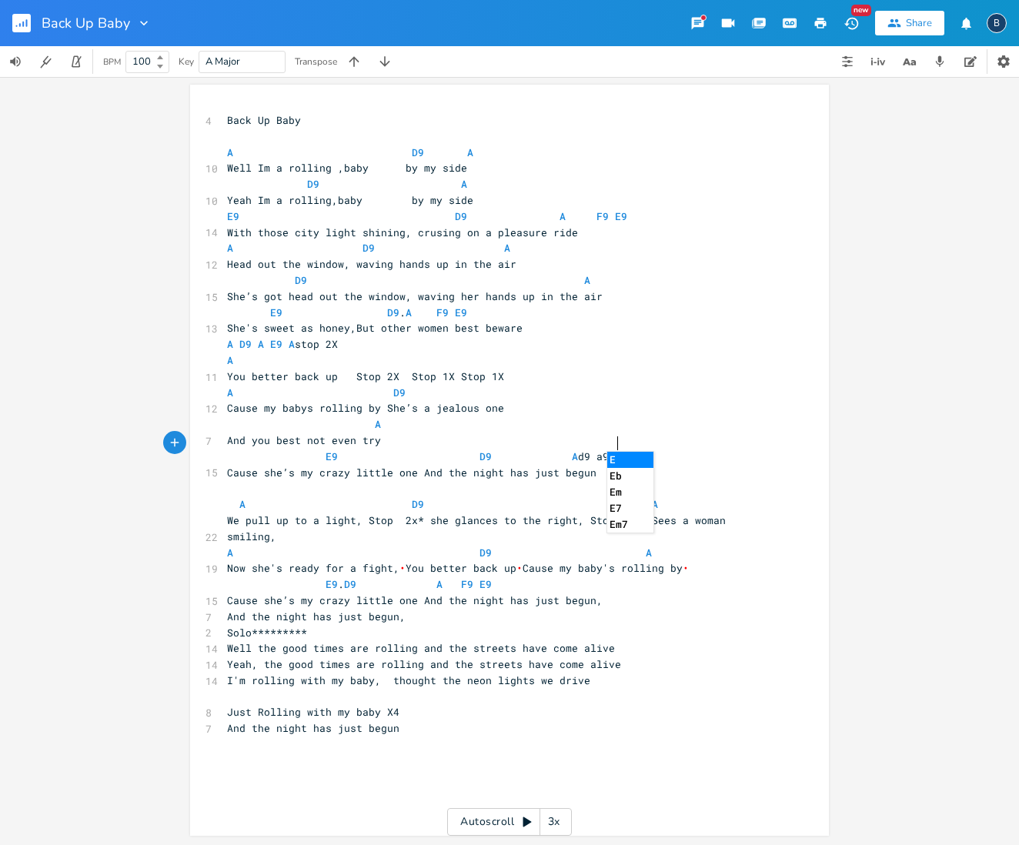
scroll to position [0, 35]
click at [577, 449] on span "E9 D9 A d9 a9 e9" at bounding box center [427, 456] width 400 height 14
type textarea "D"
click at [598, 449] on span "E9 D9 A D9 a9 e9" at bounding box center [427, 456] width 400 height 14
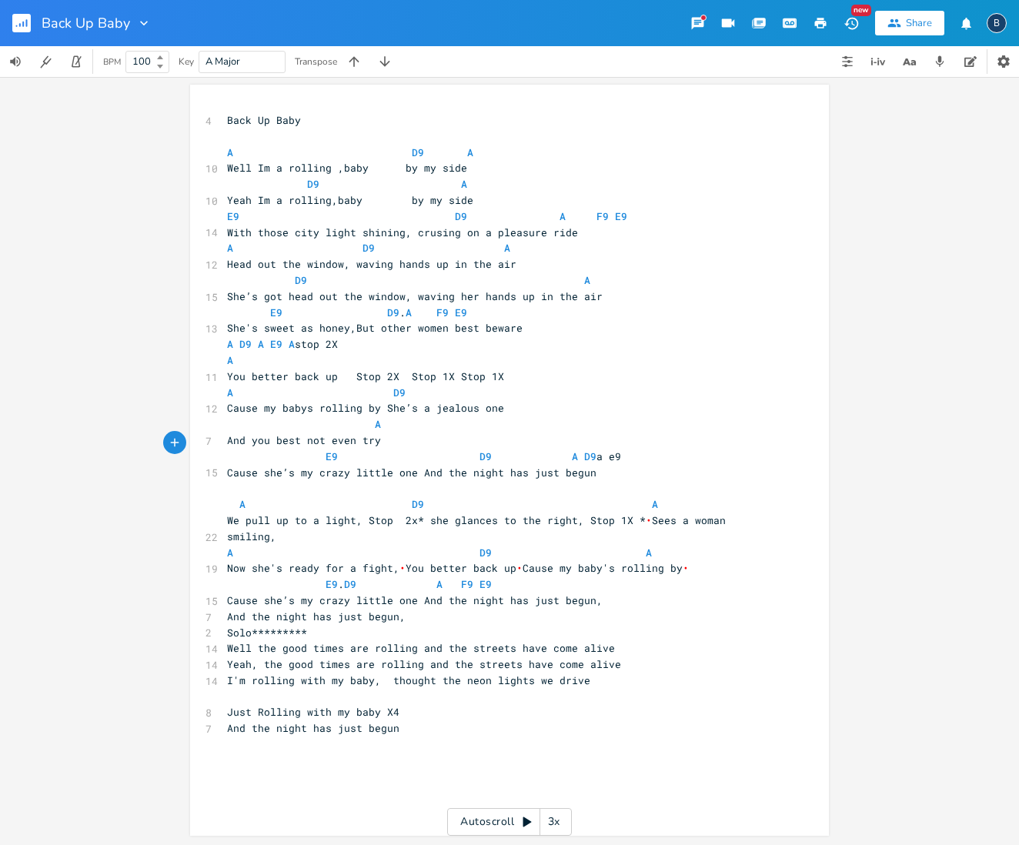
type textarea "A"
type textarea "A9"
click at [614, 449] on span "E9 D9 A D9 A9 e9" at bounding box center [427, 456] width 400 height 14
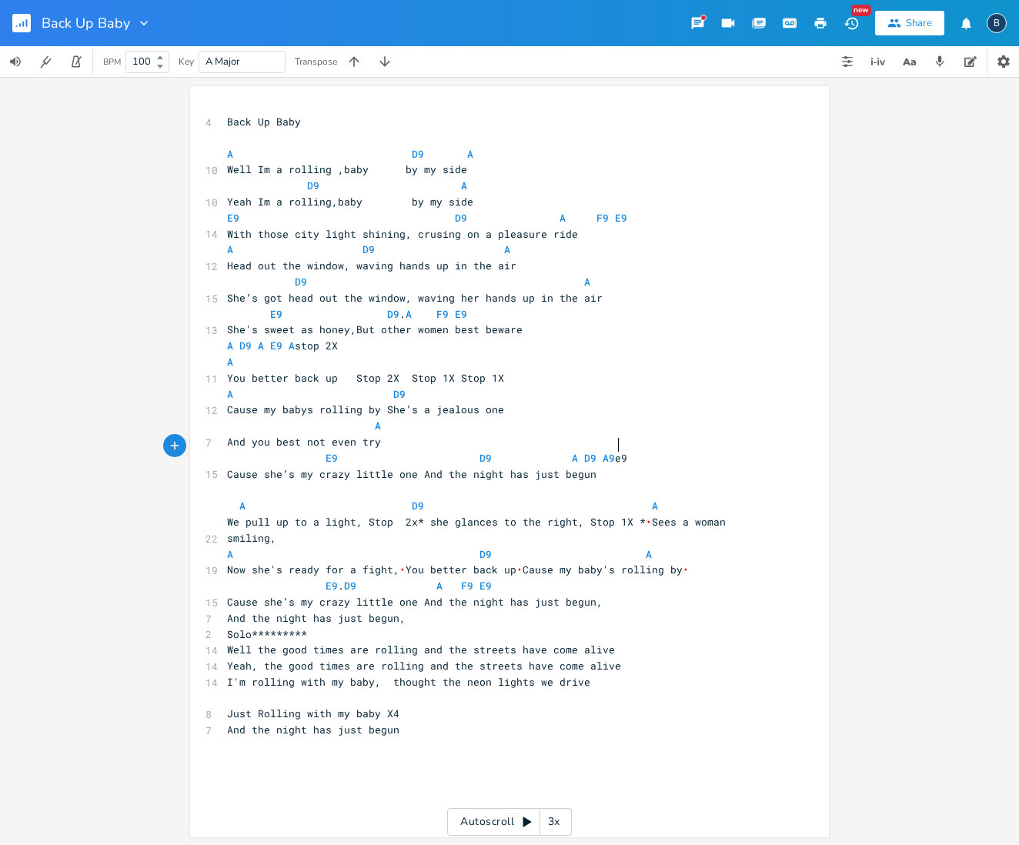
click at [611, 451] on span "E9 D9 A D9 A9 e9" at bounding box center [427, 458] width 400 height 14
type textarea "E"
click at [664, 388] on pre "A D9" at bounding box center [502, 393] width 556 height 16
type textarea "E9 D9 A D9 A9 E9"
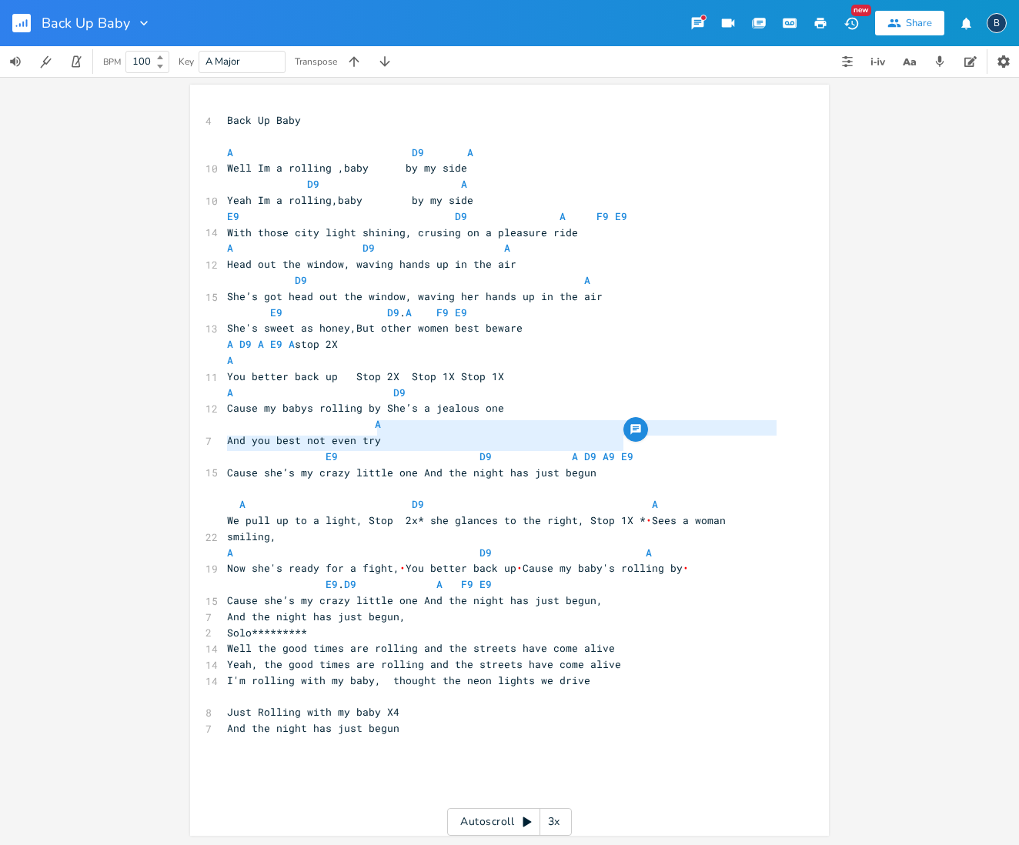
drag, startPoint x: 625, startPoint y: 439, endPoint x: 567, endPoint y: 434, distance: 57.9
click at [571, 435] on div "4 Back Up Baby ​ A D9 A 10 Well Im a rolling ,baby by my side D9 A 10 Yeah Im a…" at bounding box center [502, 448] width 556 height 672
click at [569, 432] on pre "And you best not even try" at bounding box center [502, 440] width 556 height 16
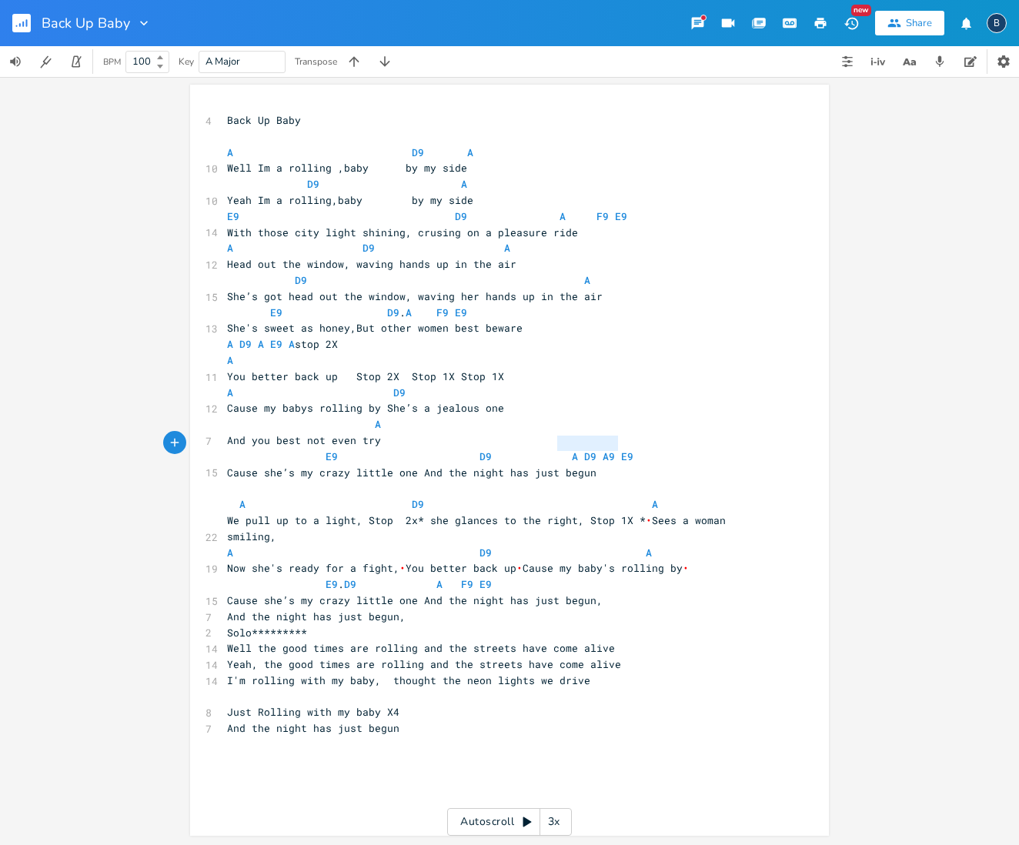
type textarea "A D9 A9 E9"
drag, startPoint x: 555, startPoint y: 441, endPoint x: 620, endPoint y: 444, distance: 65.5
click at [620, 449] on pre "E9 D9 A D9 A9 E9" at bounding box center [502, 457] width 556 height 16
click at [619, 577] on pre "E9 . D9 A F9 E9" at bounding box center [502, 585] width 556 height 16
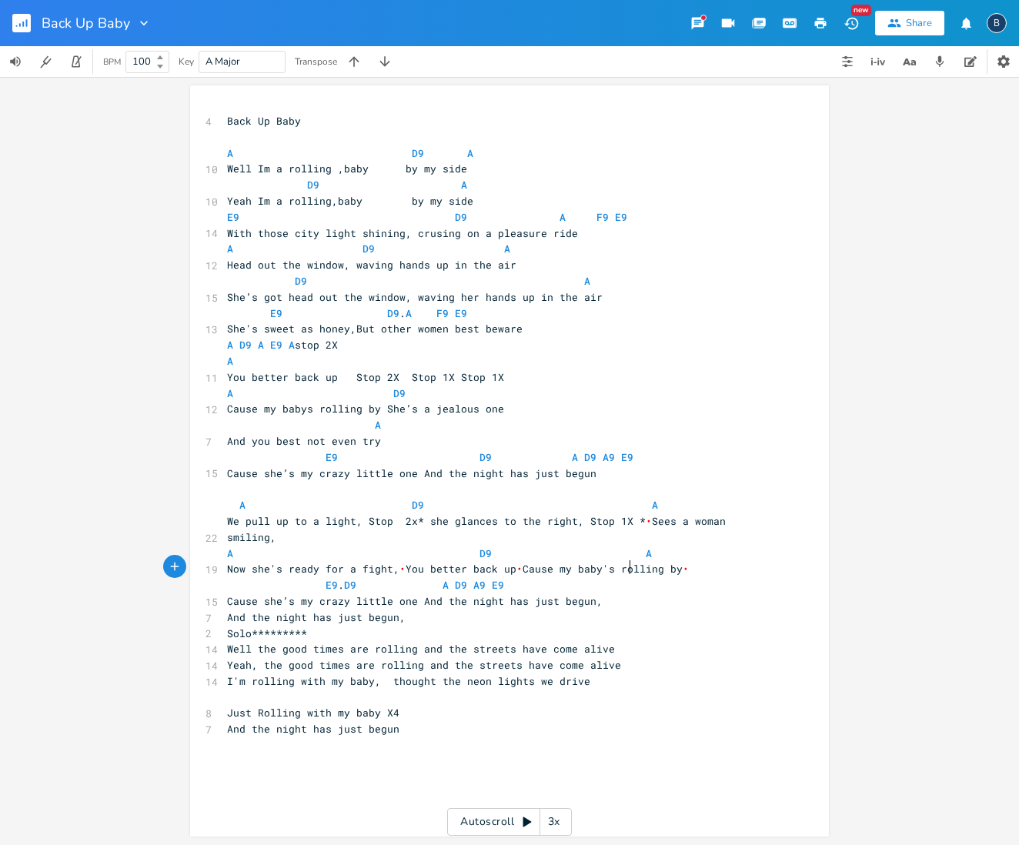
click at [309, 626] on pre "Solo*********" at bounding box center [502, 634] width 556 height 16
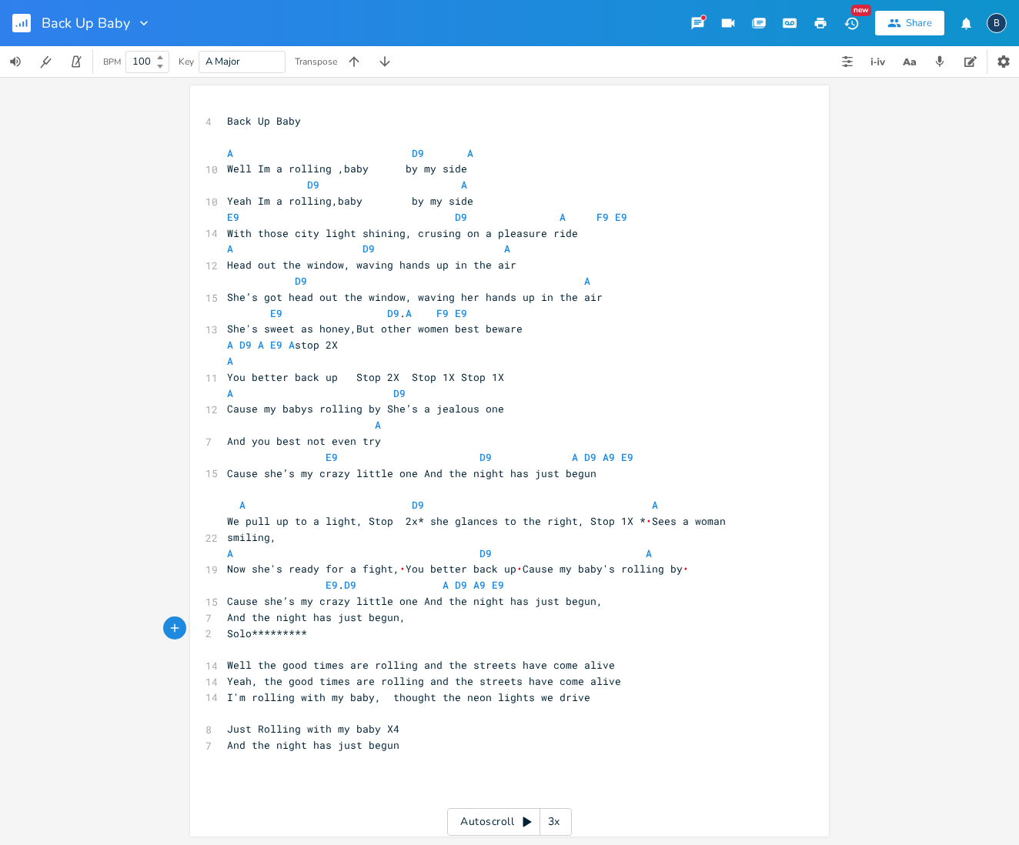
type textarea "A"
click at [673, 657] on pre "Well the good times are rolling and the streets have come alive" at bounding box center [502, 665] width 556 height 16
